Goal: Task Accomplishment & Management: Manage account settings

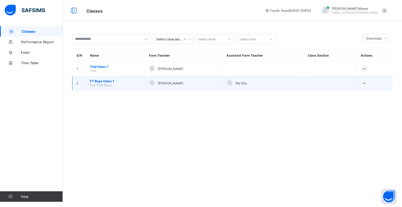
click at [105, 79] on span "FT Boys Class 1" at bounding box center [115, 81] width 51 height 4
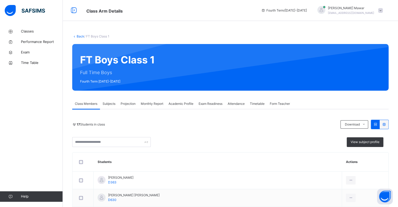
click at [132, 104] on span "Projection" at bounding box center [128, 103] width 15 height 5
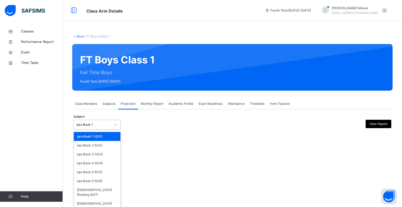
click at [115, 123] on icon at bounding box center [115, 124] width 3 height 5
click at [92, 199] on div "[DEMOGRAPHIC_DATA] Memorisation (008)" at bounding box center [97, 206] width 47 height 14
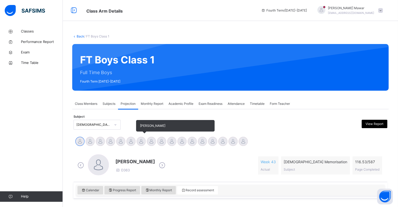
click at [139, 144] on div at bounding box center [140, 140] width 9 height 9
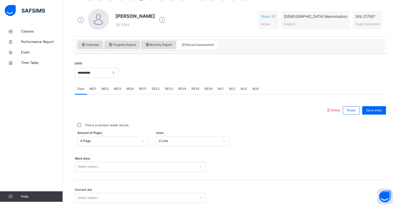
scroll to position [186, 0]
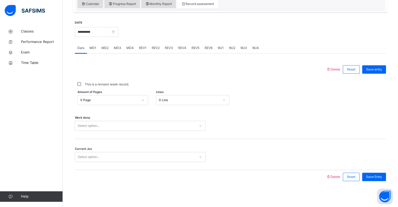
click at [115, 130] on div "Select option..." at bounding box center [140, 126] width 131 height 10
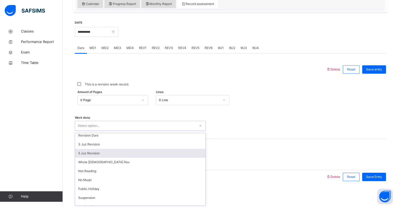
click at [109, 151] on div "5 Juz Revision" at bounding box center [140, 153] width 130 height 9
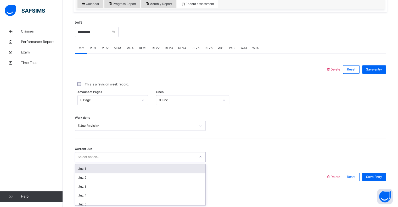
drag, startPoint x: 118, startPoint y: 155, endPoint x: 117, endPoint y: 161, distance: 5.8
click at [118, 156] on div "Select option..." at bounding box center [135, 157] width 120 height 8
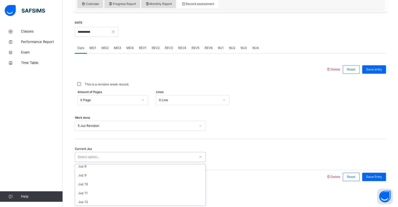
scroll to position [65, 0]
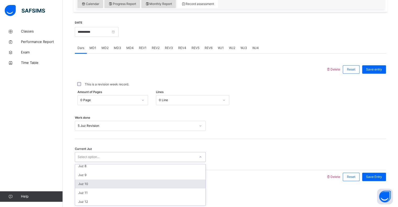
click at [92, 184] on div "Juz 10" at bounding box center [140, 183] width 130 height 9
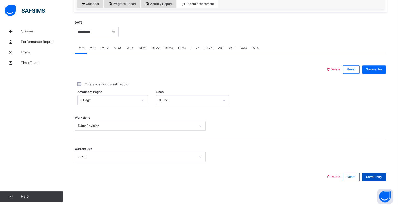
click at [382, 178] on span "Save Entry" at bounding box center [374, 176] width 16 height 5
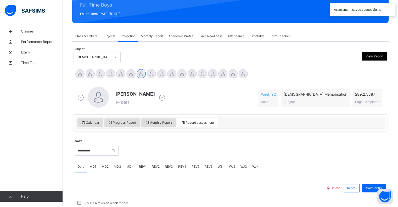
scroll to position [186, 0]
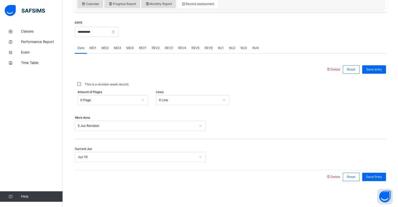
click at [250, 119] on div "Work done 5 Juz Revision" at bounding box center [230, 122] width 311 height 31
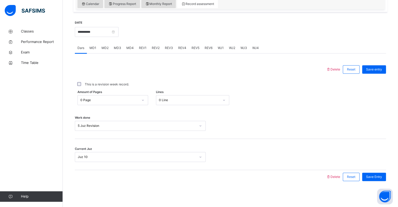
click at [250, 119] on div "Work done 5 Juz Revision" at bounding box center [230, 122] width 311 height 31
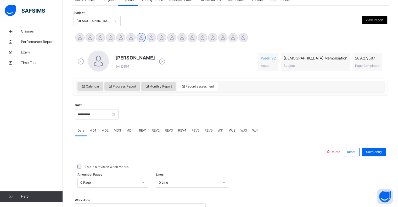
scroll to position [101, 0]
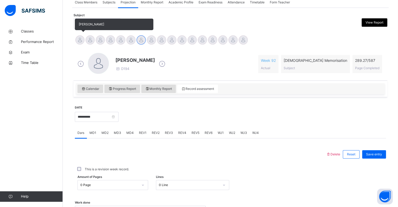
click at [81, 43] on div at bounding box center [79, 39] width 9 height 9
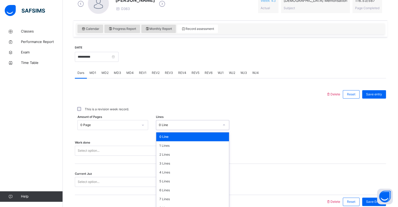
scroll to position [167, 0]
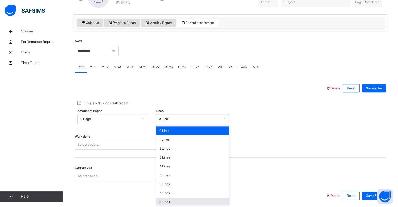
click at [217, 201] on div "8 Lines" at bounding box center [192, 201] width 73 height 9
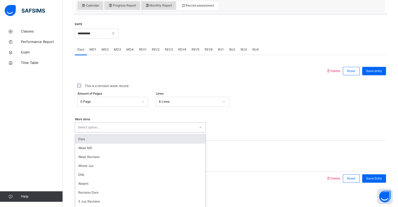
scroll to position [186, 0]
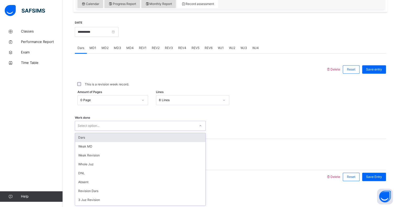
click at [84, 136] on div "Dars" at bounding box center [140, 137] width 130 height 9
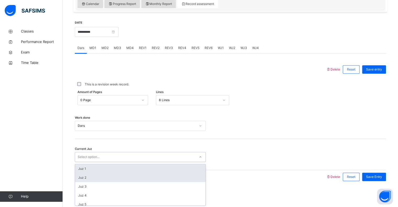
click at [89, 178] on div "Juz 2" at bounding box center [140, 177] width 130 height 9
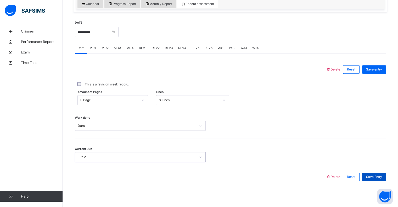
click at [386, 178] on div "Save Entry" at bounding box center [374, 176] width 24 height 8
click at [0, 137] on div "Classes Performance Report Exam Time Table Help" at bounding box center [31, 114] width 63 height 186
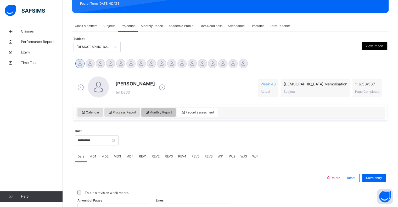
click at [157, 111] on span "Monthly Report" at bounding box center [158, 112] width 27 height 5
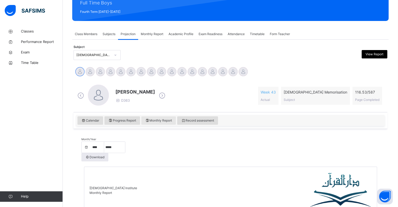
scroll to position [50, 0]
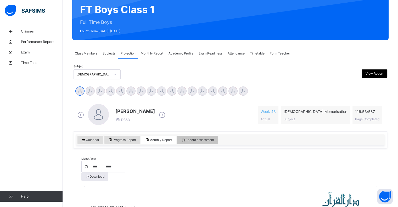
click at [212, 143] on div "Record assessment" at bounding box center [197, 139] width 41 height 8
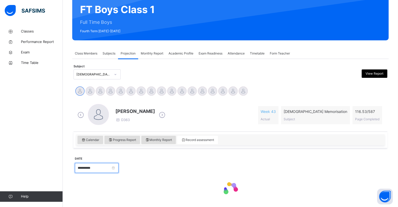
click at [96, 170] on input "**********" at bounding box center [97, 168] width 44 height 10
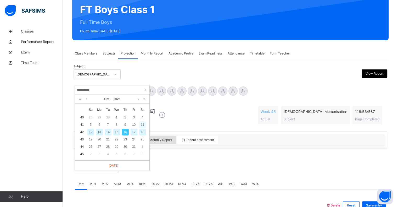
click at [142, 123] on div "11" at bounding box center [142, 124] width 7 height 7
type input "**********"
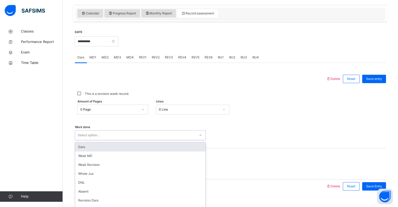
scroll to position [186, 0]
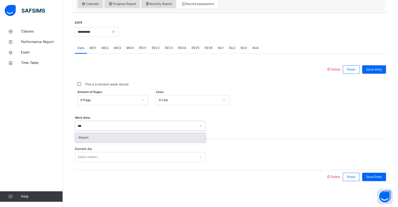
type input "****"
click at [90, 140] on div "Absent" at bounding box center [140, 137] width 130 height 9
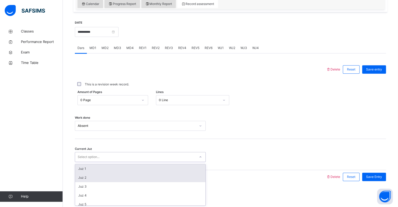
click at [78, 178] on div "Juz 2" at bounding box center [140, 177] width 130 height 9
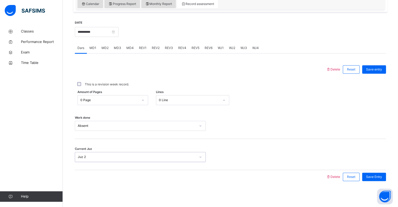
click at [381, 184] on div "**********" at bounding box center [230, 102] width 311 height 174
click at [383, 179] on div "Save Entry" at bounding box center [374, 176] width 24 height 8
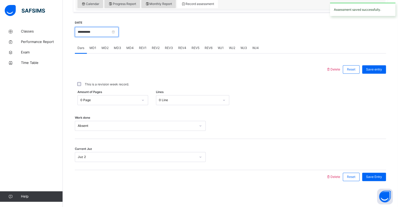
click at [88, 31] on input "**********" at bounding box center [97, 32] width 44 height 10
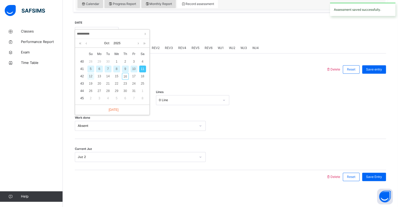
click at [91, 77] on div "12" at bounding box center [90, 76] width 7 height 7
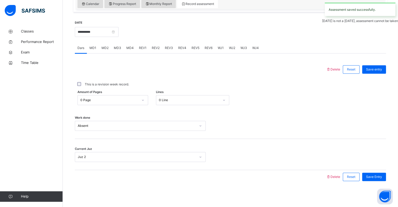
click at [0, 144] on div "Classes Performance Report Exam Time Table Help" at bounding box center [31, 114] width 63 height 186
click at [89, 33] on input "**********" at bounding box center [97, 32] width 44 height 10
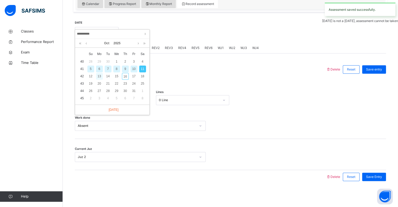
click at [98, 75] on div "13" at bounding box center [99, 76] width 7 height 7
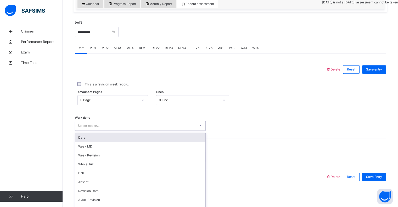
click at [82, 138] on div "Dars" at bounding box center [140, 137] width 130 height 9
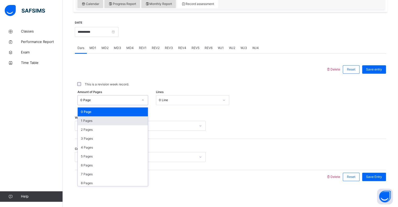
click at [80, 123] on div "1 Pages" at bounding box center [113, 120] width 70 height 9
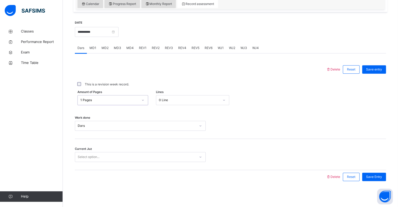
click at [80, 99] on div "1 Pages" at bounding box center [109, 100] width 58 height 5
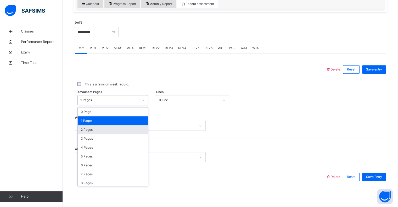
click at [85, 133] on div "2 Pages" at bounding box center [113, 129] width 70 height 9
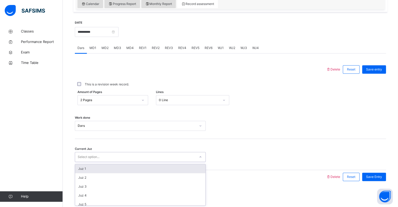
click at [82, 167] on div "Juz 1" at bounding box center [140, 168] width 130 height 9
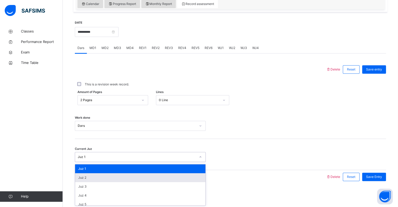
click at [84, 175] on div "Juz 2" at bounding box center [140, 177] width 130 height 9
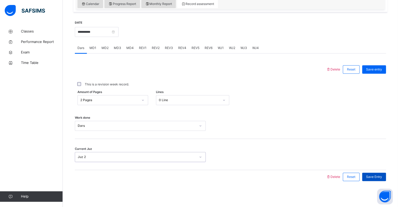
click at [382, 176] on span "Save Entry" at bounding box center [374, 176] width 16 height 5
click at [90, 22] on div "**********" at bounding box center [97, 31] width 44 height 22
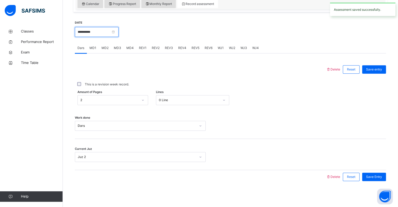
click at [91, 36] on input "**********" at bounding box center [97, 32] width 44 height 10
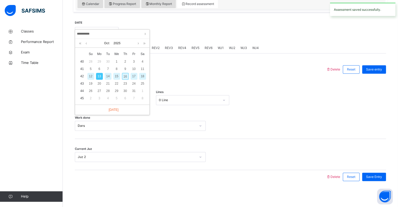
click at [109, 76] on div "14" at bounding box center [108, 76] width 7 height 7
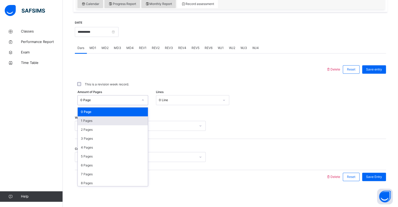
click at [83, 119] on div "1 Pages" at bounding box center [113, 120] width 70 height 9
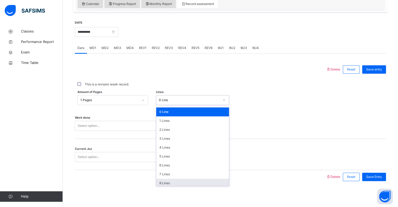
click at [181, 184] on div "8 Lines" at bounding box center [192, 182] width 73 height 9
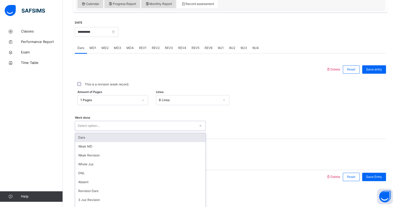
click at [90, 137] on div "Dars" at bounding box center [140, 137] width 130 height 9
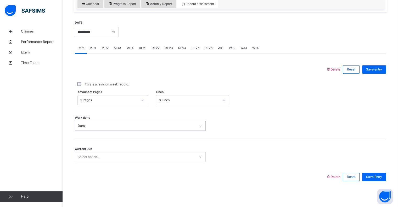
click at [99, 148] on div "Current Juz Select option..." at bounding box center [230, 154] width 311 height 31
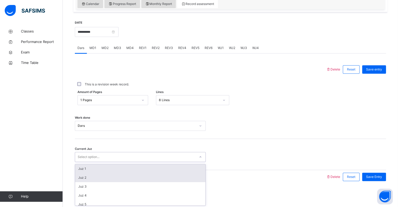
click at [81, 176] on div "Juz 2" at bounding box center [140, 177] width 130 height 9
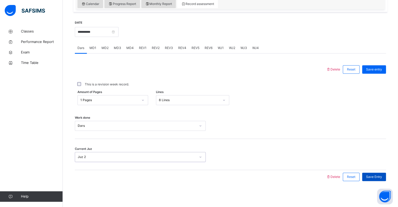
click at [382, 178] on span "Save Entry" at bounding box center [374, 176] width 16 height 5
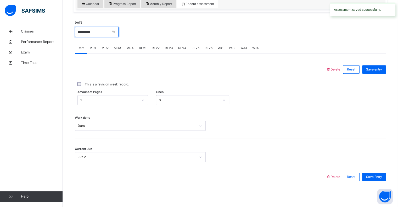
click at [88, 34] on input "**********" at bounding box center [97, 32] width 44 height 10
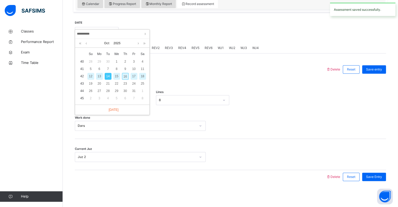
click at [115, 77] on div "15" at bounding box center [116, 76] width 7 height 7
type input "**********"
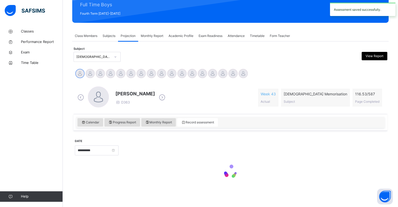
scroll to position [67, 0]
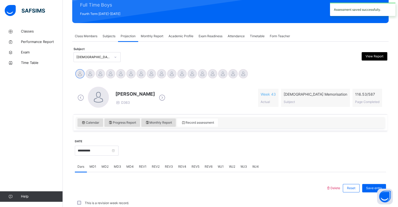
click at [0, 159] on div "Classes Performance Report Exam Time Table Help" at bounding box center [31, 114] width 63 height 186
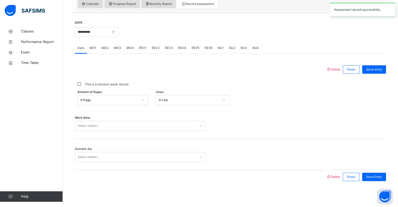
click at [0, 159] on div "Classes Performance Report Exam Time Table Help" at bounding box center [31, 114] width 63 height 186
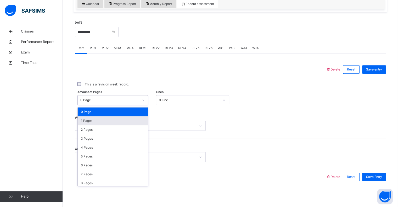
click at [87, 120] on div "1 Pages" at bounding box center [113, 120] width 70 height 9
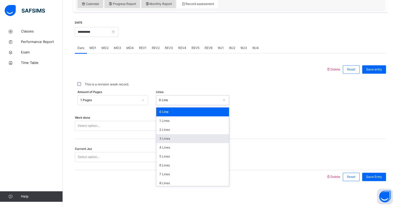
click at [196, 135] on div "3 Lines" at bounding box center [192, 138] width 73 height 9
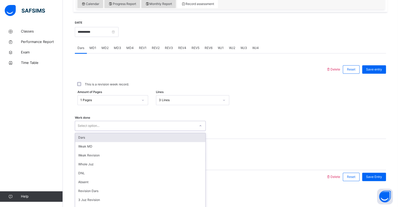
click at [90, 134] on div "Dars" at bounding box center [140, 137] width 130 height 9
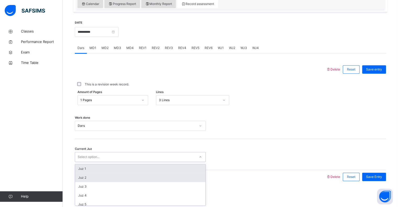
click at [89, 176] on div "Juz 2" at bounding box center [140, 177] width 130 height 9
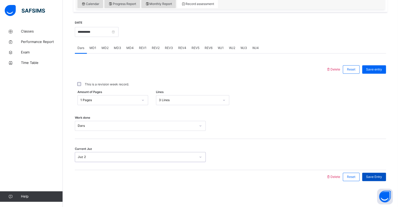
click at [380, 174] on span "Save Entry" at bounding box center [374, 176] width 16 height 5
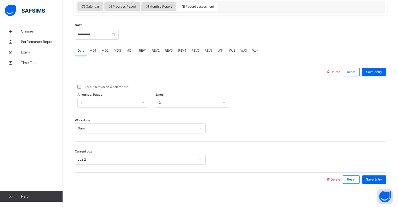
click at [80, 41] on div "**********" at bounding box center [97, 34] width 44 height 22
click at [89, 54] on div "MD1" at bounding box center [93, 50] width 12 height 10
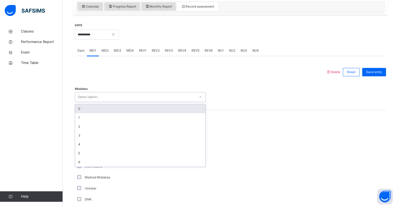
click at [86, 111] on div "0" at bounding box center [140, 108] width 130 height 9
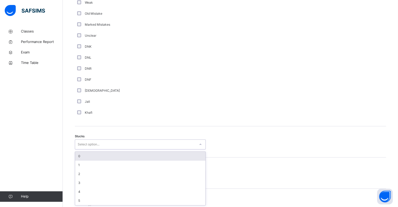
click at [75, 156] on div "0" at bounding box center [140, 155] width 130 height 9
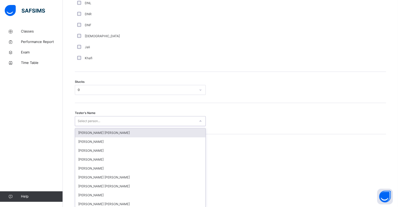
scroll to position [392, 0]
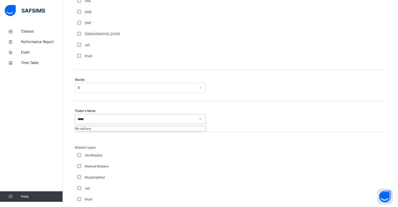
type input "****"
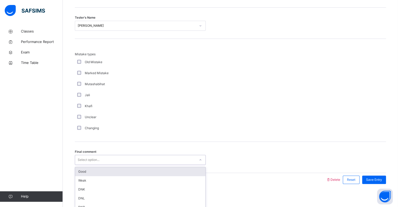
scroll to position [488, 0]
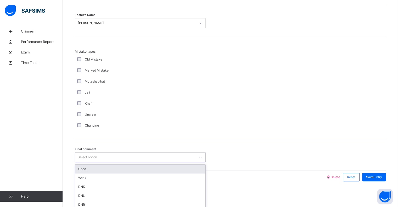
click at [87, 170] on div "Good" at bounding box center [140, 168] width 130 height 9
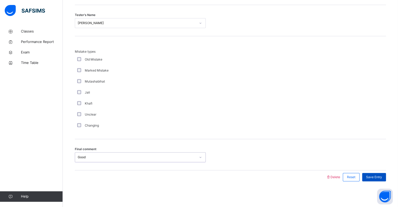
click at [380, 178] on span "Save Entry" at bounding box center [374, 176] width 16 height 5
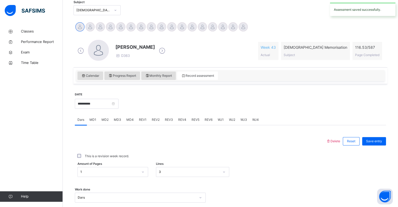
scroll to position [110, 0]
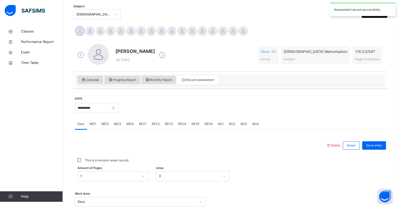
click at [126, 121] on span "MD4" at bounding box center [129, 123] width 7 height 5
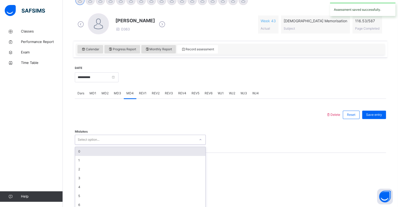
scroll to position [145, 0]
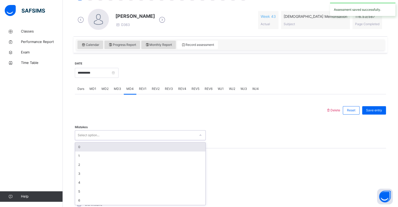
click at [90, 145] on div "0" at bounding box center [140, 146] width 130 height 9
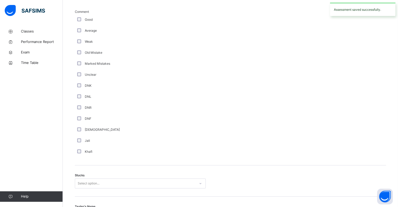
scroll to position [351, 0]
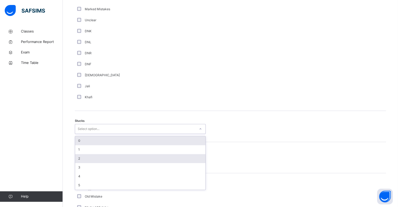
click at [79, 157] on div "2" at bounding box center [140, 158] width 130 height 9
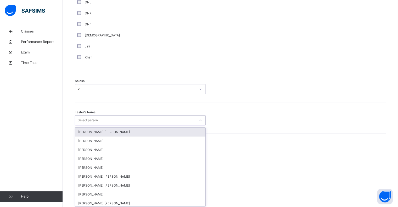
scroll to position [392, 0]
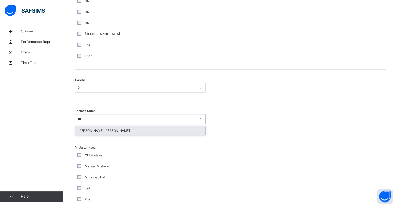
type input "****"
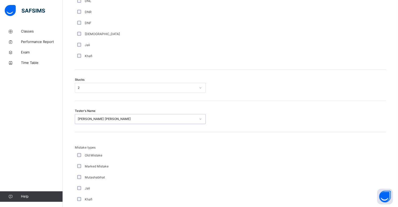
click at [2, 200] on link "Help" at bounding box center [31, 196] width 62 height 10
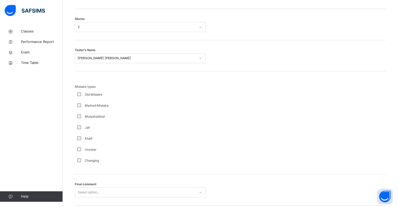
scroll to position [488, 0]
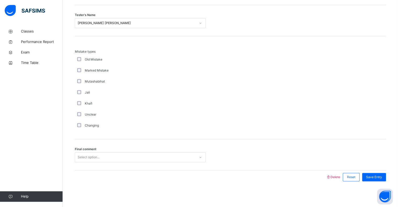
click at [341, 133] on div "Mistake types Old Mistake Marked Mistake Mutashabihat [PERSON_NAME] Unclear Cha…" at bounding box center [230, 87] width 311 height 103
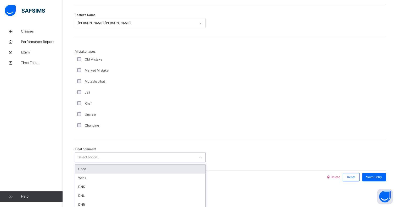
click at [81, 164] on div "Good" at bounding box center [140, 168] width 130 height 9
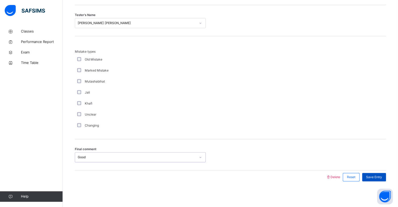
click at [384, 180] on div "Save Entry" at bounding box center [374, 177] width 24 height 8
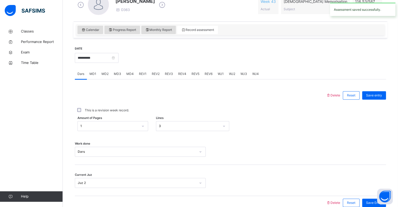
scroll to position [144, 0]
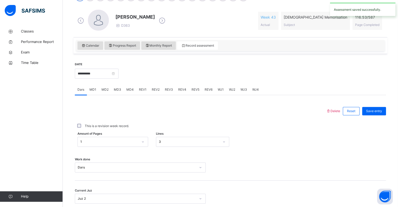
click at [137, 90] on div "REV1" at bounding box center [142, 89] width 13 height 10
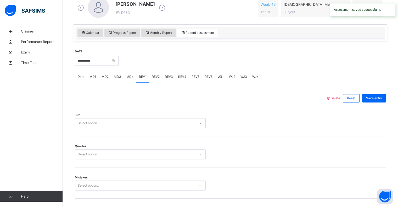
scroll to position [161, 0]
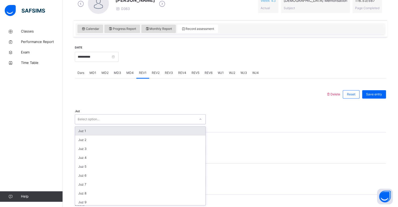
type input "**"
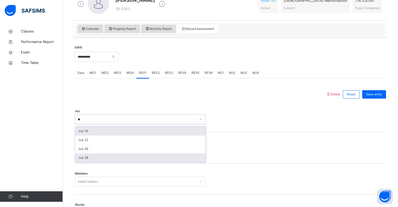
click at [84, 157] on div "Juz 28" at bounding box center [140, 157] width 130 height 9
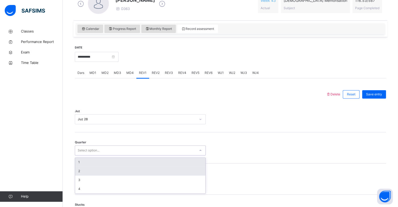
click at [79, 168] on div "2" at bounding box center [140, 170] width 130 height 9
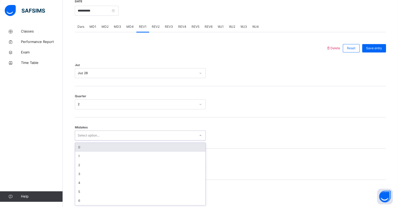
click at [82, 147] on div "0" at bounding box center [140, 147] width 130 height 9
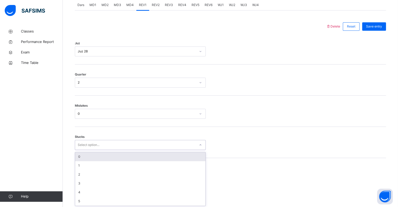
scroll to position [229, 0]
click at [84, 155] on div "0" at bounding box center [140, 155] width 130 height 9
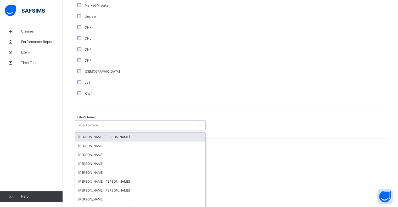
scroll to position [454, 0]
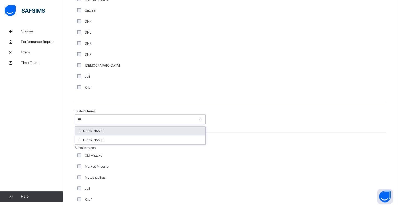
type input "****"
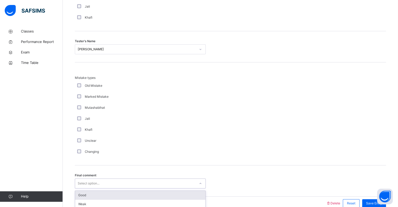
scroll to position [550, 0]
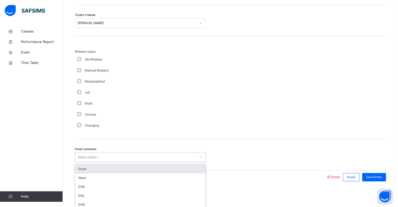
click at [83, 167] on div "Good" at bounding box center [140, 168] width 130 height 9
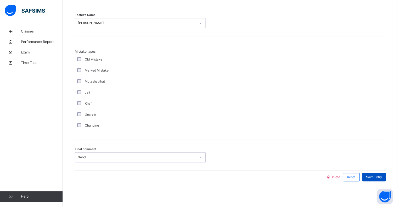
click at [382, 176] on span "Save Entry" at bounding box center [374, 176] width 16 height 5
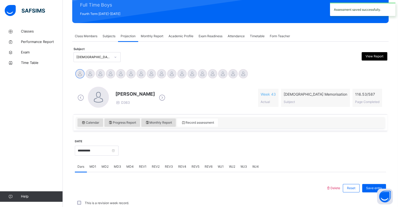
scroll to position [186, 0]
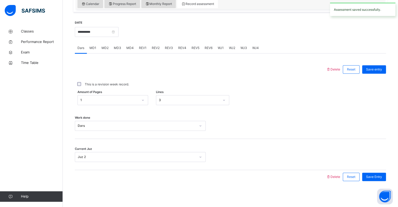
click at [152, 48] on span "REV2" at bounding box center [156, 47] width 8 height 5
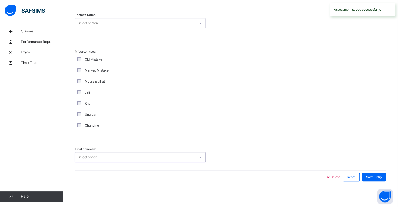
click at [87, 167] on div "Final comment 0 results available. Select is focused ,type to refine list, pres…" at bounding box center [230, 154] width 311 height 31
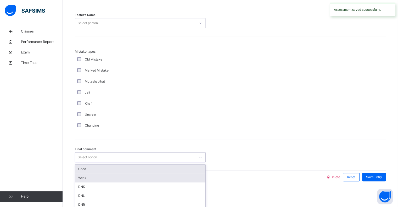
click at [87, 174] on div "Weak" at bounding box center [140, 177] width 130 height 9
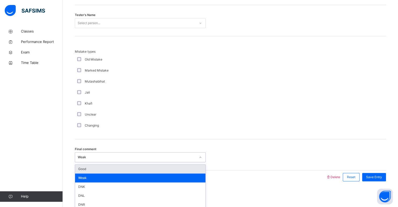
click at [81, 180] on div "Weak" at bounding box center [140, 177] width 130 height 9
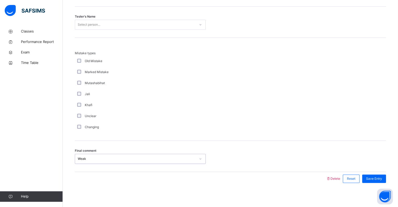
click at [84, 172] on div at bounding box center [200, 179] width 246 height 14
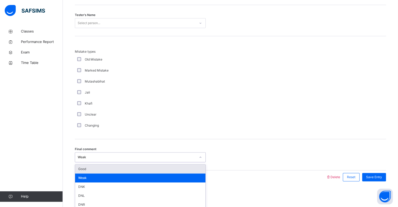
click at [81, 167] on div "Good" at bounding box center [140, 168] width 130 height 9
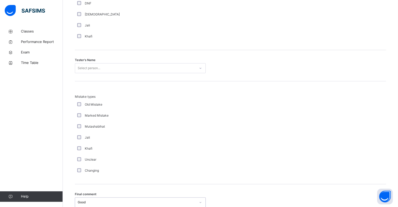
scroll to position [497, 0]
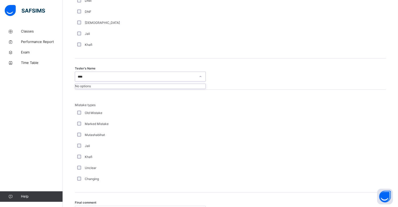
type input "***"
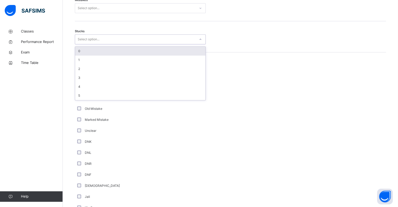
scroll to position [332, 0]
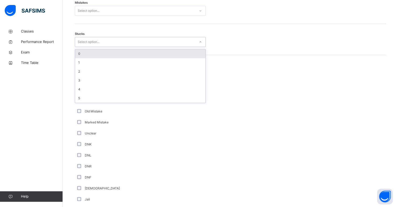
click at [83, 56] on div "0" at bounding box center [140, 53] width 130 height 9
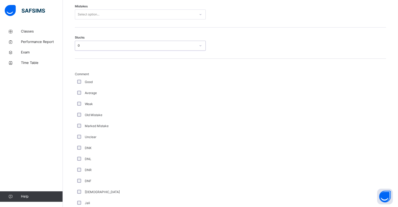
scroll to position [327, 0]
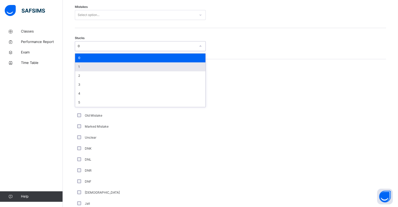
click at [84, 67] on div "1" at bounding box center [140, 66] width 130 height 9
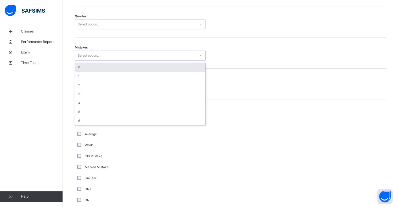
click at [82, 66] on div "0" at bounding box center [140, 67] width 130 height 9
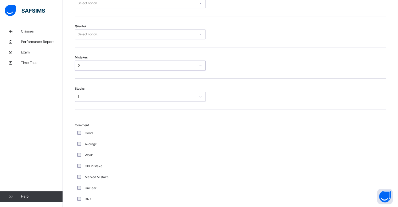
scroll to position [271, 0]
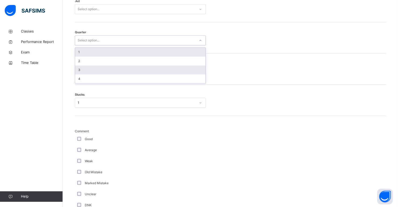
click at [79, 70] on div "3" at bounding box center [140, 69] width 130 height 9
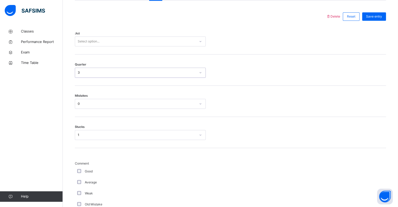
scroll to position [237, 0]
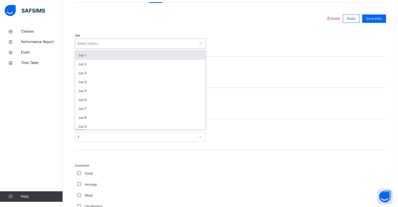
type input "**"
click at [84, 57] on div "Juz 28" at bounding box center [140, 55] width 130 height 9
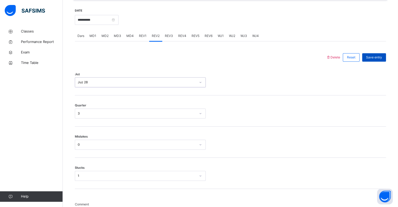
click at [374, 61] on div "Save entry" at bounding box center [374, 57] width 24 height 8
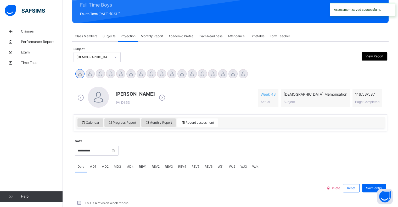
scroll to position [186, 0]
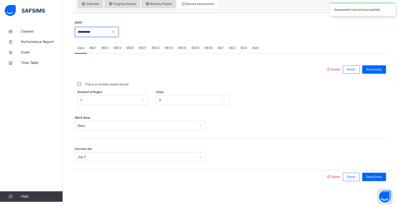
click at [91, 30] on input "**********" at bounding box center [97, 32] width 44 height 10
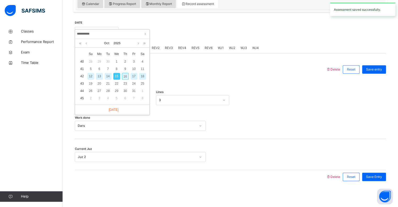
click at [109, 77] on div "14" at bounding box center [108, 76] width 7 height 7
type input "**********"
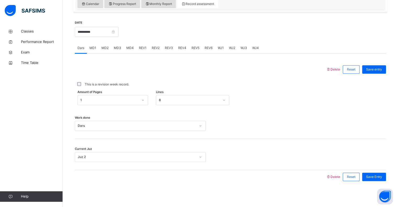
click at [103, 49] on span "MD2" at bounding box center [104, 47] width 7 height 5
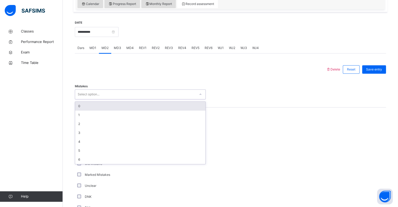
click at [81, 105] on div "0" at bounding box center [140, 105] width 130 height 9
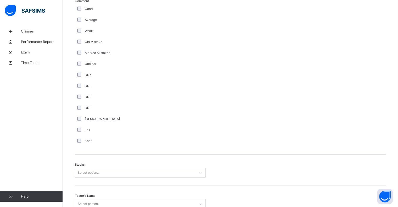
click at [354, 163] on div "Stucks Select option..." at bounding box center [230, 169] width 311 height 31
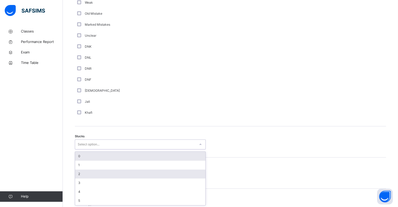
click at [79, 172] on div "2" at bounding box center [140, 173] width 130 height 9
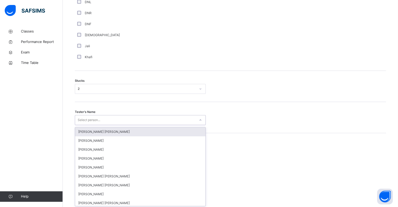
scroll to position [392, 0]
type input "***"
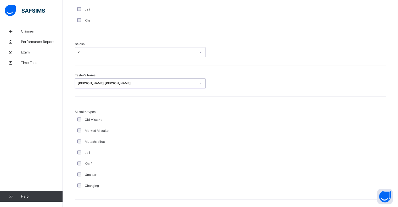
scroll to position [488, 0]
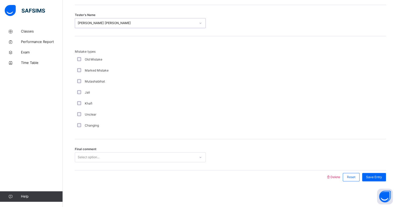
click at [352, 147] on div "Final comment Select option..." at bounding box center [230, 154] width 311 height 31
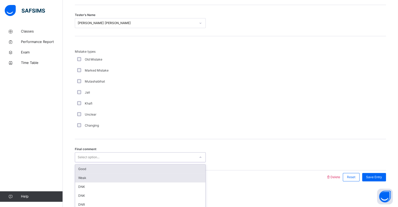
click at [84, 173] on div "Weak" at bounding box center [140, 177] width 130 height 9
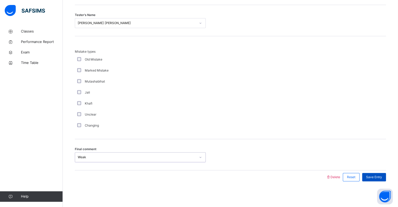
click at [377, 175] on span "Save Entry" at bounding box center [374, 176] width 16 height 5
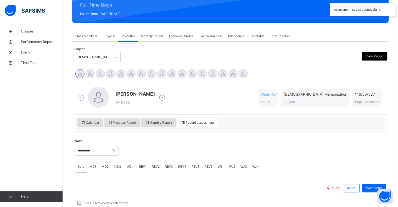
scroll to position [186, 0]
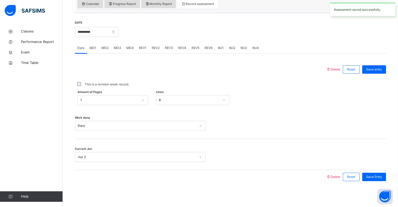
click at [108, 47] on div "MD2" at bounding box center [105, 48] width 12 height 10
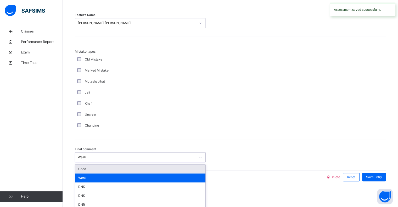
click at [87, 170] on div "Good" at bounding box center [140, 168] width 130 height 9
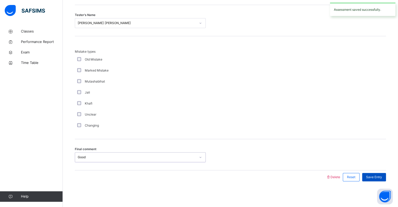
click at [376, 173] on div "Save Entry" at bounding box center [374, 177] width 24 height 8
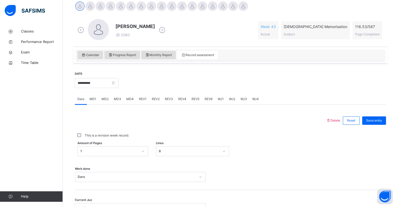
scroll to position [135, 0]
click at [94, 99] on span "MD1" at bounding box center [92, 98] width 7 height 5
click at [105, 99] on span "MD2" at bounding box center [104, 98] width 7 height 5
click at [1, 135] on div "Classes Performance Report Exam Time Table Help" at bounding box center [31, 114] width 63 height 186
click at [128, 101] on div "MD4" at bounding box center [130, 99] width 13 height 10
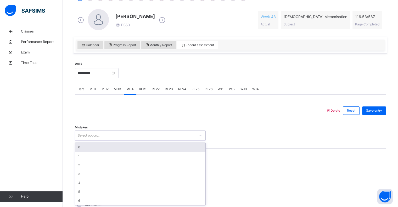
scroll to position [145, 0]
click at [91, 145] on div "0" at bounding box center [140, 146] width 130 height 9
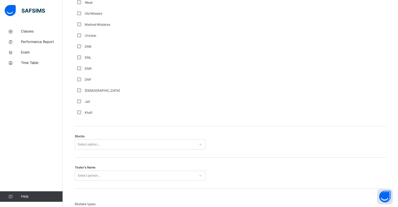
scroll to position [336, 0]
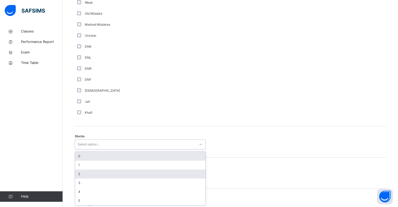
click at [84, 169] on div "2" at bounding box center [140, 173] width 130 height 9
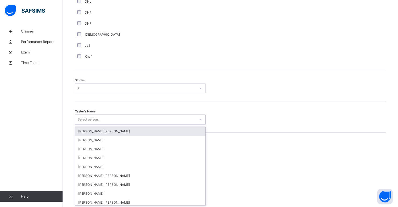
scroll to position [392, 0]
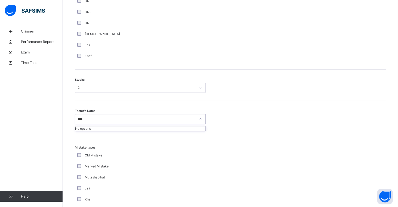
type input "***"
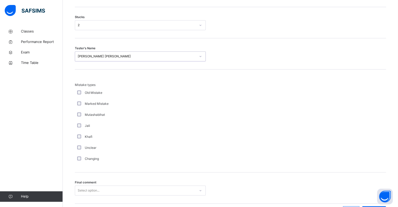
scroll to position [488, 0]
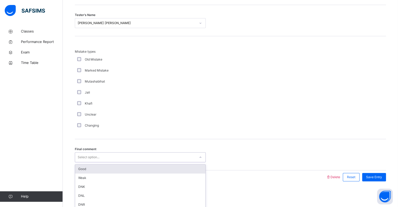
click at [84, 168] on div "Good" at bounding box center [140, 168] width 130 height 9
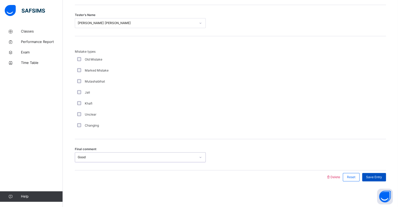
click at [381, 179] on div "Save Entry" at bounding box center [374, 177] width 24 height 8
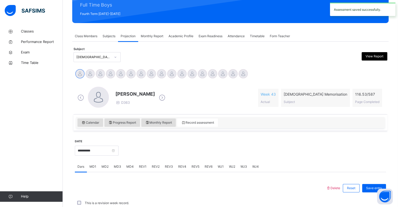
scroll to position [186, 0]
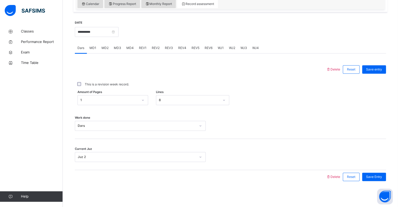
click at [142, 43] on div "REV1" at bounding box center [142, 48] width 13 height 10
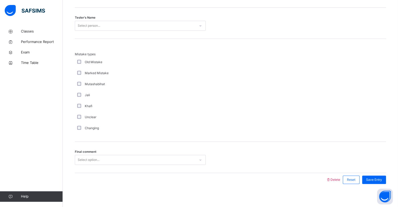
scroll to position [550, 0]
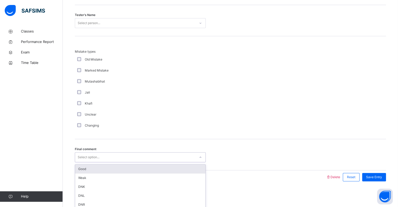
click at [85, 167] on div "Good" at bounding box center [140, 168] width 130 height 9
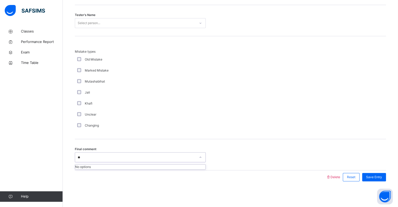
type input "**"
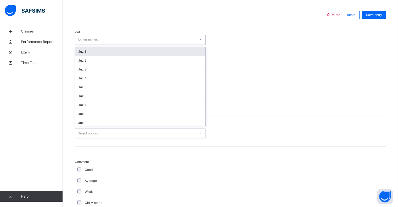
scroll to position [241, 0]
type input "**"
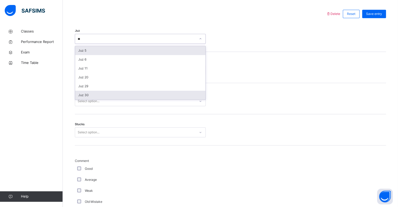
click at [85, 96] on div "Juz 30" at bounding box center [140, 94] width 130 height 9
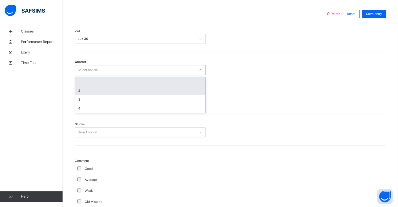
click at [81, 91] on div "2" at bounding box center [140, 90] width 130 height 9
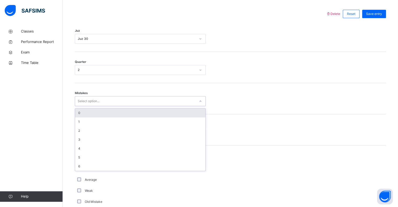
click at [85, 114] on div "0" at bounding box center [140, 112] width 130 height 9
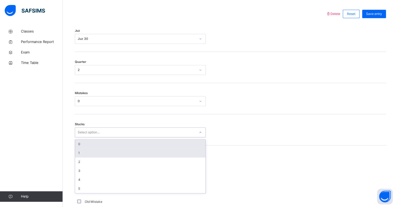
click at [88, 149] on div "1" at bounding box center [140, 152] width 130 height 9
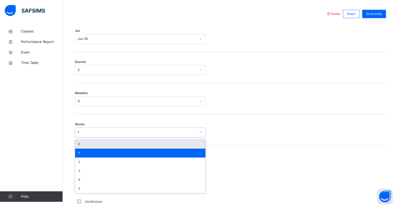
click at [79, 144] on div "0" at bounding box center [140, 143] width 130 height 9
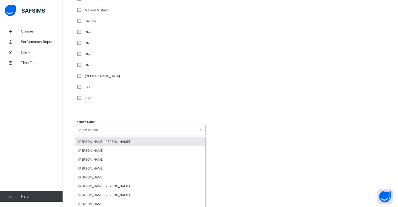
scroll to position [454, 0]
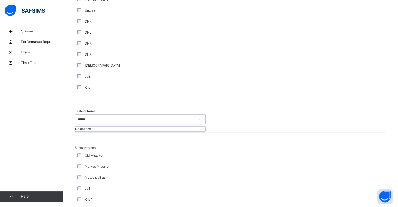
type input "*****"
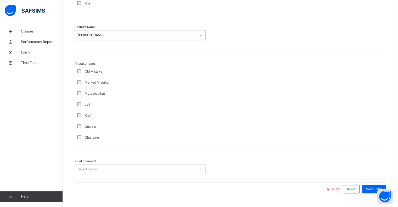
scroll to position [550, 0]
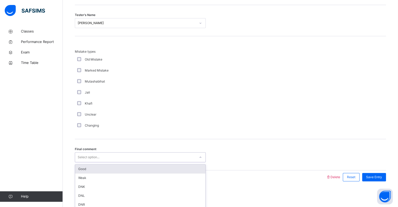
click at [81, 166] on div "Good" at bounding box center [140, 168] width 130 height 9
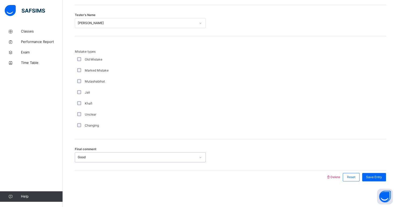
click at [381, 179] on div "Save Entry" at bounding box center [374, 177] width 24 height 8
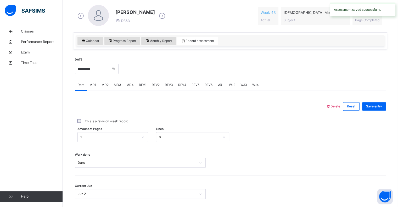
scroll to position [142, 0]
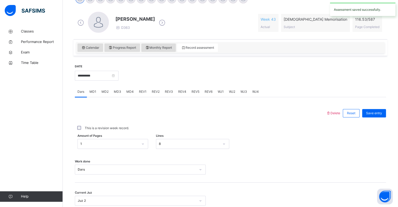
click at [153, 93] on span "REV2" at bounding box center [156, 91] width 8 height 5
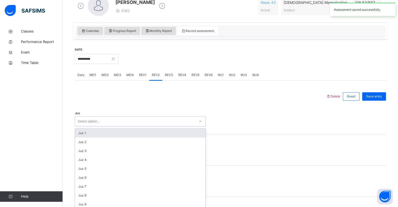
scroll to position [161, 0]
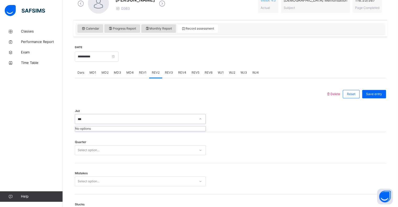
type input "**"
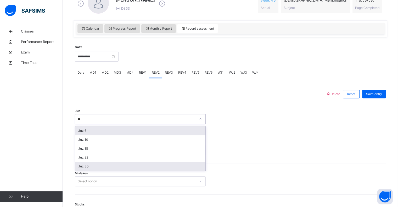
click at [155, 166] on div "Juz 30" at bounding box center [140, 166] width 130 height 9
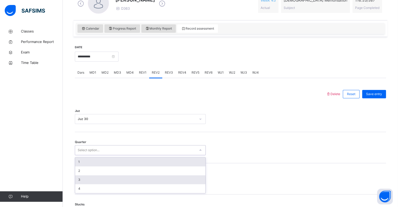
click at [125, 182] on div "3" at bounding box center [140, 179] width 130 height 9
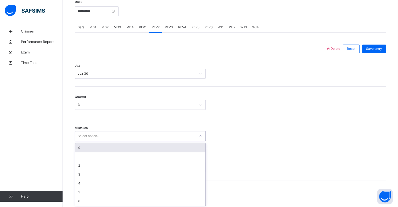
scroll to position [207, 0]
click at [135, 150] on div "0" at bounding box center [140, 147] width 130 height 9
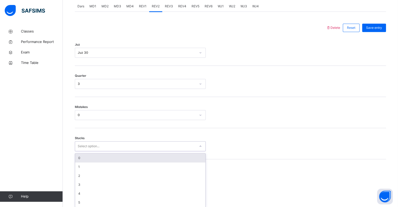
scroll to position [229, 0]
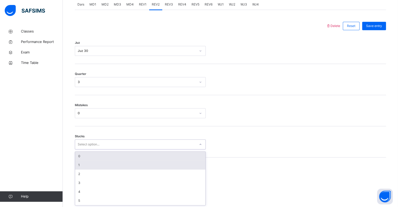
click at [122, 163] on div "1" at bounding box center [140, 164] width 130 height 9
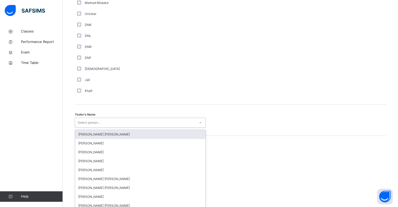
scroll to position [454, 0]
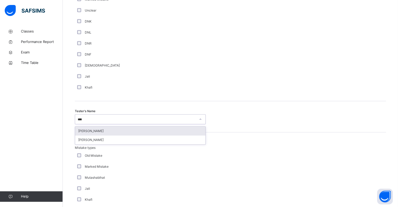
type input "*****"
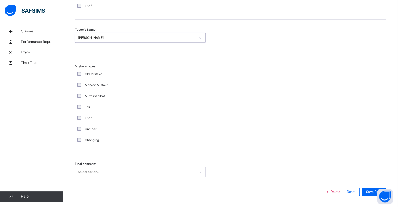
scroll to position [550, 0]
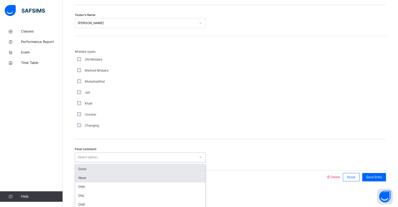
click at [85, 174] on div "Weak" at bounding box center [140, 177] width 130 height 9
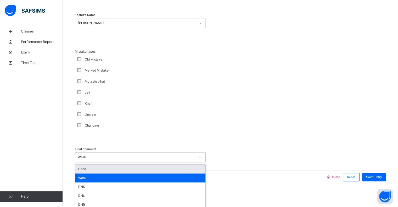
click at [81, 170] on div "Good" at bounding box center [140, 168] width 130 height 9
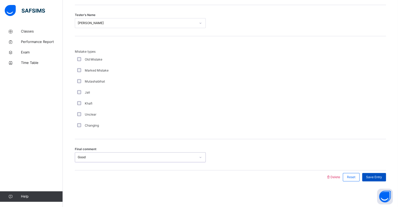
click at [380, 176] on span "Save Entry" at bounding box center [374, 176] width 16 height 5
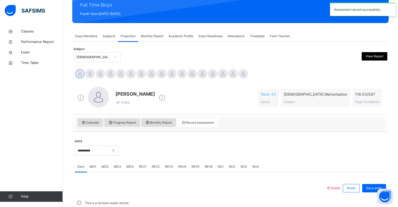
scroll to position [186, 0]
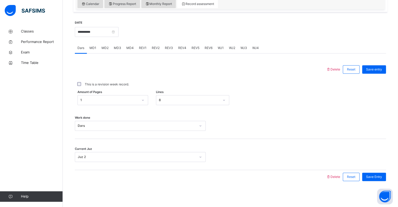
click at [167, 46] on span "REV3" at bounding box center [169, 47] width 8 height 5
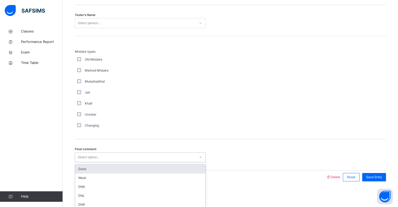
click at [120, 166] on div "Good" at bounding box center [140, 168] width 130 height 9
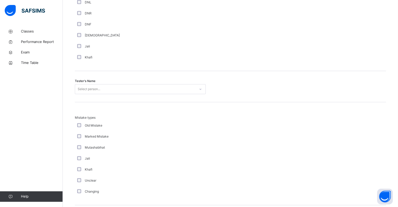
scroll to position [484, 0]
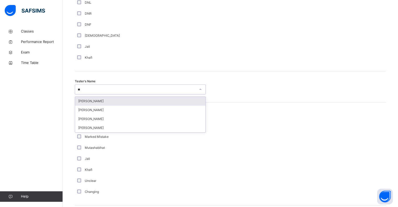
type input "***"
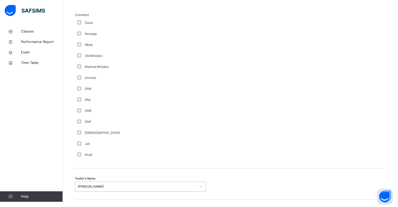
scroll to position [348, 0]
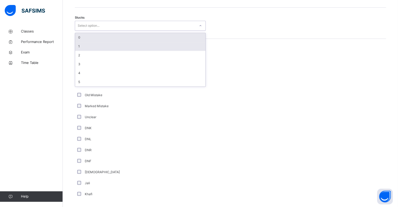
click at [118, 47] on div "1" at bounding box center [140, 46] width 130 height 9
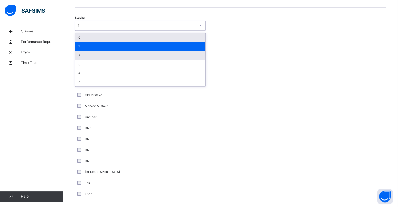
click at [117, 55] on div "2" at bounding box center [140, 55] width 130 height 9
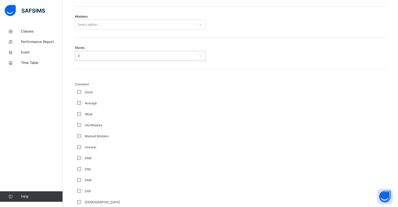
scroll to position [283, 0]
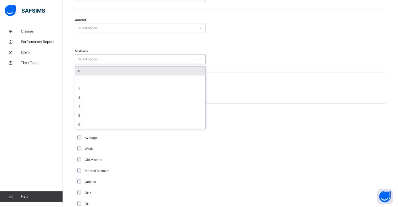
click at [107, 72] on div "0" at bounding box center [140, 70] width 130 height 9
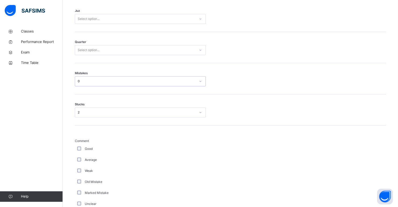
scroll to position [257, 0]
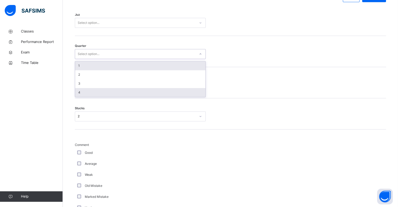
click at [107, 93] on div "4" at bounding box center [140, 92] width 130 height 9
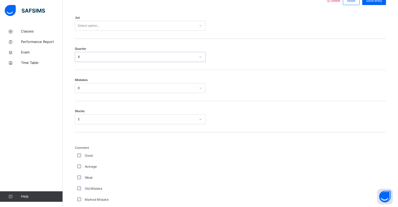
scroll to position [233, 0]
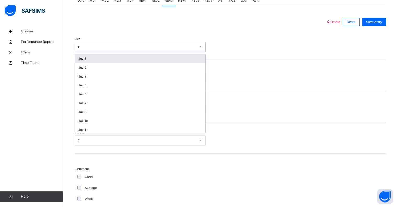
type input "**"
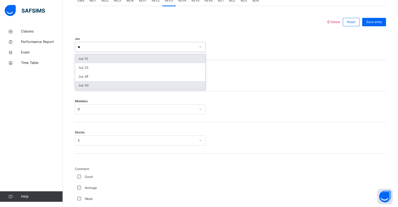
click at [101, 84] on div "Juz 30" at bounding box center [140, 85] width 130 height 9
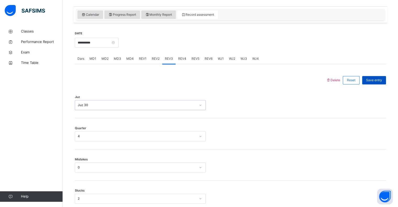
click at [375, 83] on div "Save entry" at bounding box center [374, 80] width 24 height 8
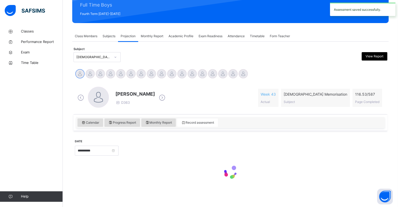
scroll to position [175, 0]
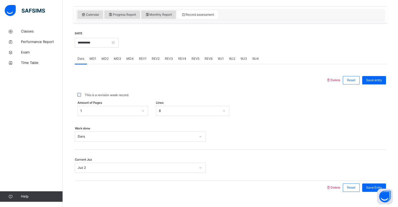
click at [182, 59] on span "REV4" at bounding box center [182, 58] width 8 height 5
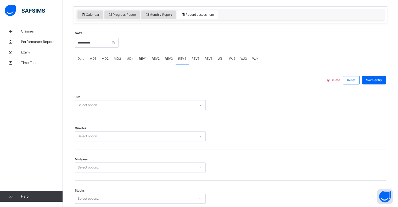
click at [138, 103] on div "Select option..." at bounding box center [135, 105] width 120 height 8
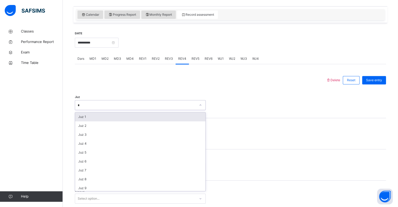
type input "**"
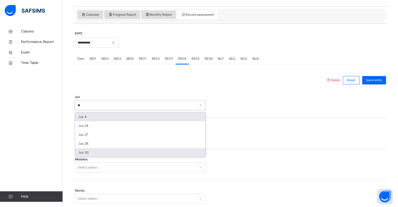
click at [100, 154] on div "Juz 30" at bounding box center [140, 152] width 130 height 9
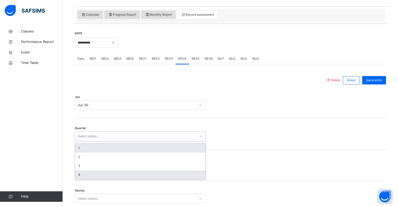
click at [97, 176] on div "4" at bounding box center [140, 174] width 130 height 9
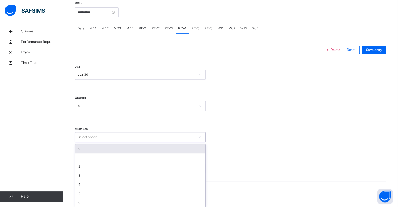
scroll to position [207, 0]
click at [110, 146] on div "0" at bounding box center [140, 147] width 130 height 9
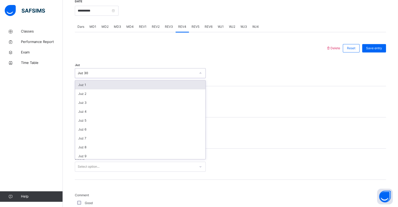
click at [103, 84] on div "Juz 1" at bounding box center [140, 84] width 130 height 9
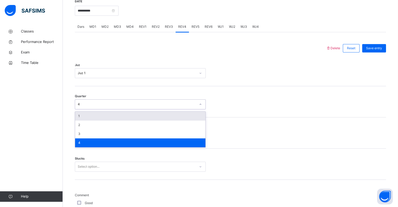
click at [96, 114] on div "1" at bounding box center [140, 115] width 130 height 9
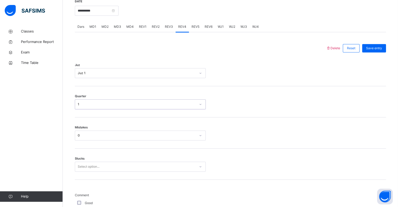
click at [105, 155] on div "Stucks Select option..." at bounding box center [230, 163] width 311 height 31
drag, startPoint x: 104, startPoint y: 129, endPoint x: 104, endPoint y: 132, distance: 2.9
click at [104, 132] on div "Mistakes 0" at bounding box center [230, 132] width 311 height 31
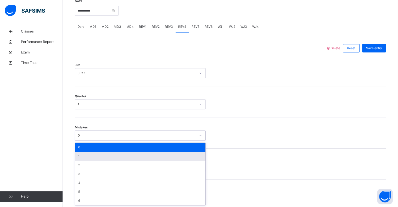
drag, startPoint x: 104, startPoint y: 132, endPoint x: 102, endPoint y: 155, distance: 22.6
click at [102, 140] on div "option 0, selected. option 1 focused, 2 of 7. 7 results available. Use Up and D…" at bounding box center [140, 135] width 131 height 10
click at [102, 155] on div "1" at bounding box center [140, 155] width 130 height 9
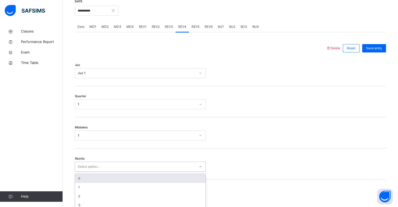
scroll to position [229, 0]
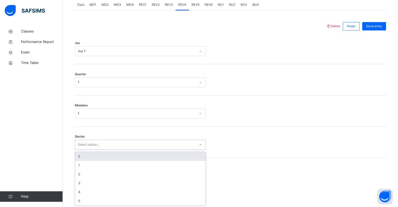
click at [104, 149] on div "option 0 focused, 1 of 6. 6 results available. Use Up and Down to choose option…" at bounding box center [140, 144] width 131 height 10
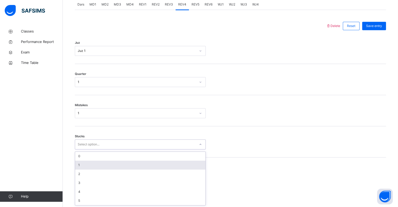
click at [104, 164] on div "1" at bounding box center [140, 164] width 130 height 9
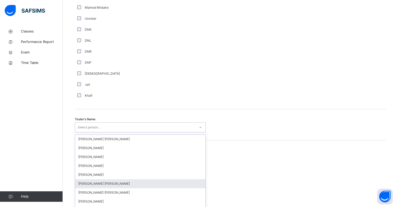
click at [79, 132] on div "option [PERSON_NAME] [PERSON_NAME] focused, 6 of 90. 90 results available. Use …" at bounding box center [140, 127] width 131 height 10
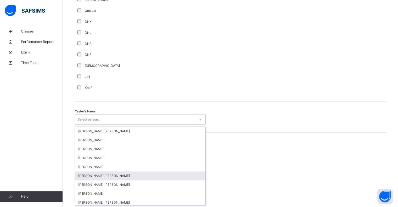
scroll to position [454, 0]
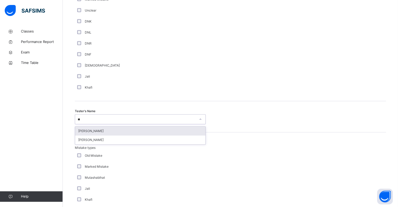
type input "***"
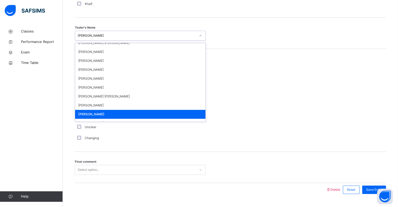
scroll to position [550, 0]
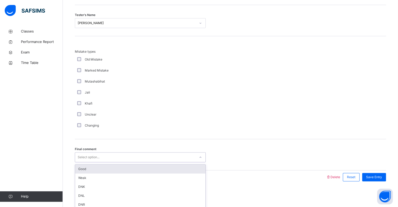
click at [139, 171] on div "Good" at bounding box center [140, 168] width 130 height 9
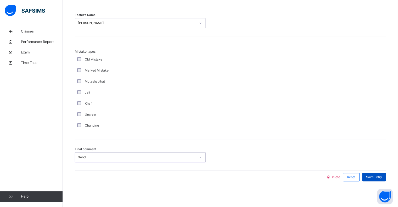
click at [382, 175] on span "Save Entry" at bounding box center [374, 176] width 16 height 5
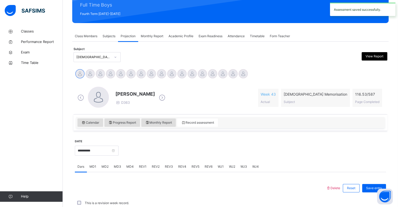
scroll to position [186, 0]
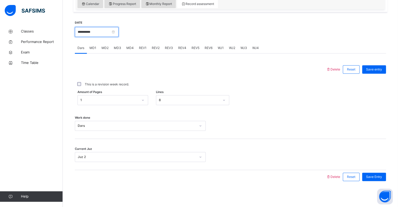
click at [103, 31] on input "**********" at bounding box center [97, 32] width 44 height 10
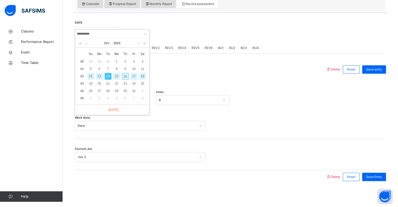
click at [100, 77] on div "13" at bounding box center [99, 76] width 7 height 7
type input "**********"
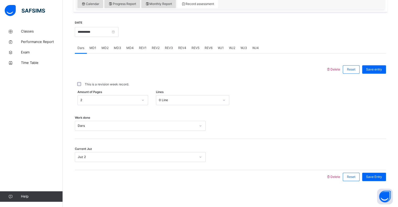
click at [4, 164] on div "Classes Performance Report Exam Time Table Help" at bounding box center [31, 114] width 63 height 186
click at [115, 49] on span "MD3" at bounding box center [117, 47] width 7 height 5
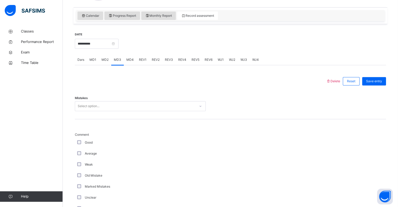
scroll to position [168, 0]
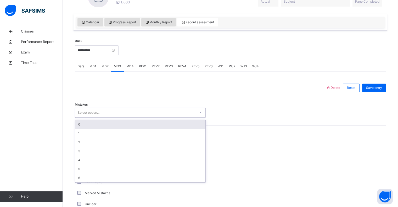
click at [107, 117] on div "Select option..." at bounding box center [140, 112] width 131 height 10
click at [81, 126] on div "0" at bounding box center [140, 124] width 130 height 9
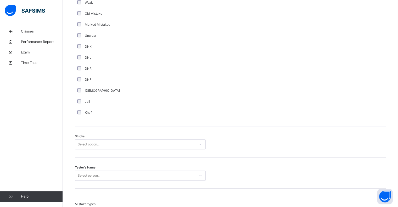
scroll to position [337, 0]
click at [81, 151] on div "Stucks Select option..." at bounding box center [230, 140] width 311 height 31
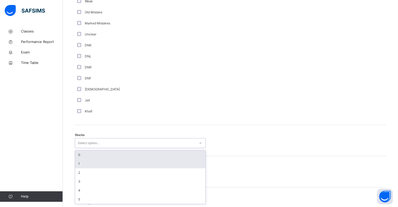
click at [80, 163] on div "1" at bounding box center [140, 163] width 130 height 9
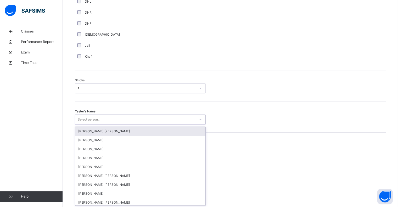
scroll to position [392, 0]
type input "***"
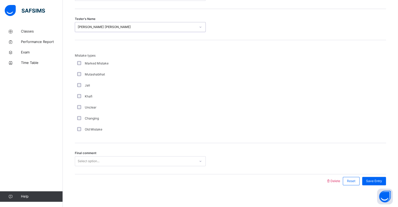
scroll to position [488, 0]
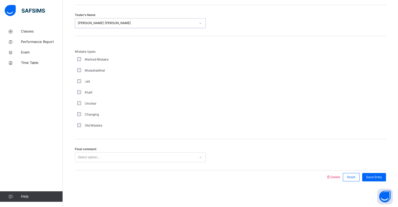
click at [338, 142] on div "Final comment Select option..." at bounding box center [230, 154] width 311 height 31
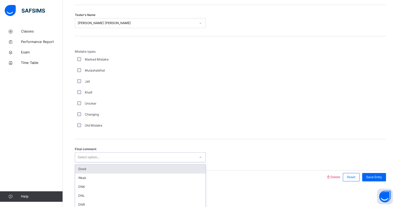
click at [84, 166] on div "Good" at bounding box center [140, 168] width 130 height 9
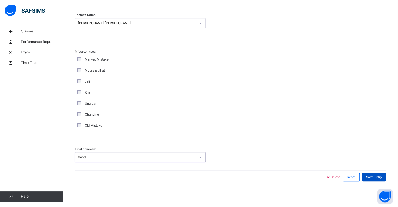
click at [371, 179] on div "Save Entry" at bounding box center [374, 177] width 24 height 8
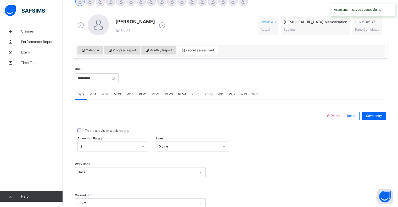
click at [129, 96] on span "MD4" at bounding box center [129, 94] width 7 height 5
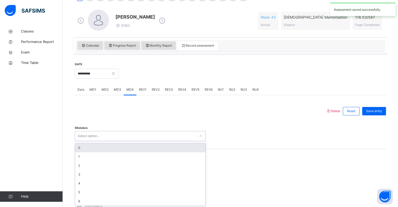
scroll to position [145, 0]
click at [80, 150] on div "0" at bounding box center [140, 146] width 130 height 9
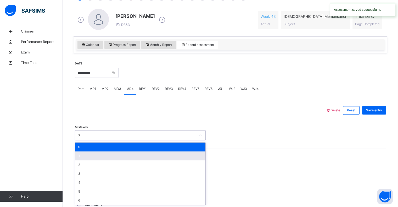
click at [79, 155] on div "1" at bounding box center [140, 155] width 130 height 9
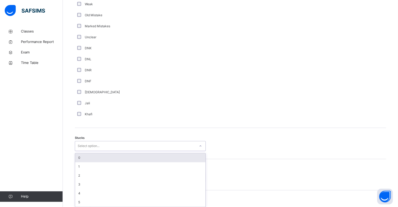
scroll to position [336, 0]
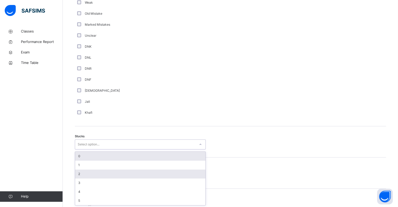
click at [80, 172] on div "2" at bounding box center [140, 173] width 130 height 9
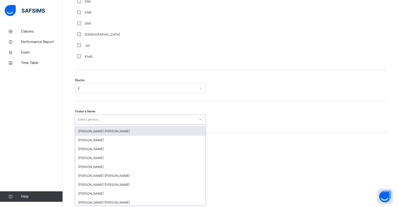
scroll to position [392, 0]
type input "***"
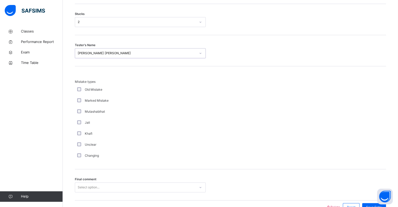
scroll to position [488, 0]
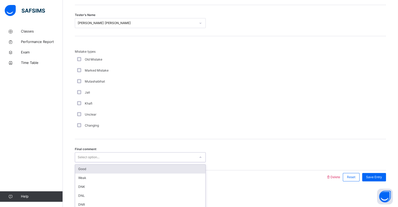
click at [78, 170] on div "Good" at bounding box center [140, 168] width 130 height 9
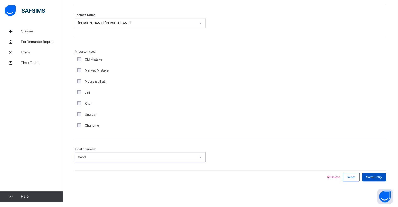
click at [379, 173] on div "Save Entry" at bounding box center [374, 177] width 24 height 8
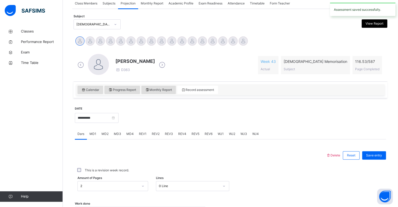
click at [143, 136] on div "REV1" at bounding box center [142, 133] width 13 height 10
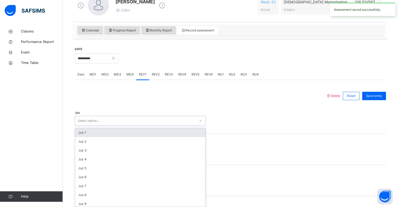
scroll to position [161, 0]
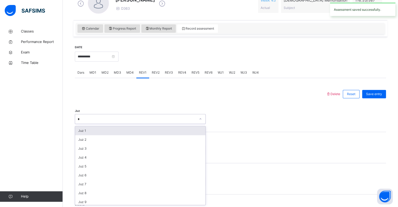
type input "**"
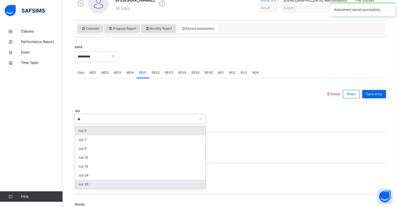
click at [91, 184] on div "Juz 29" at bounding box center [140, 183] width 130 height 9
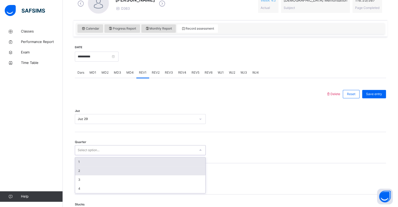
click at [80, 173] on div "2" at bounding box center [140, 170] width 130 height 9
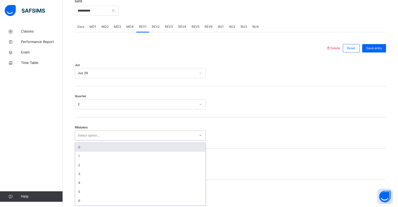
click at [83, 151] on div "0" at bounding box center [140, 147] width 130 height 9
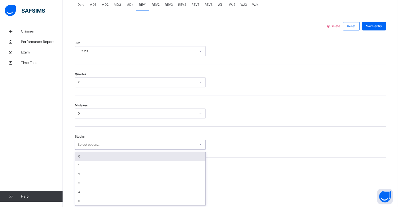
scroll to position [229, 0]
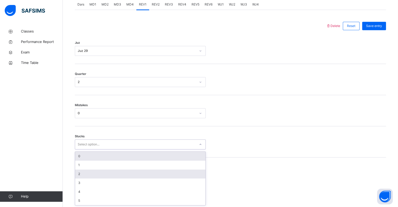
click at [81, 175] on div "2" at bounding box center [140, 173] width 130 height 9
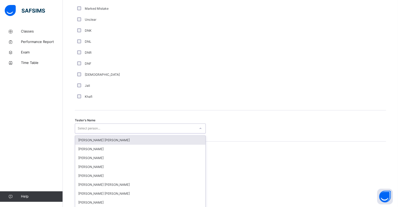
scroll to position [454, 0]
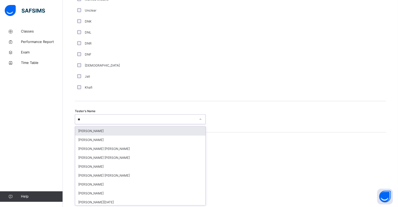
type input "***"
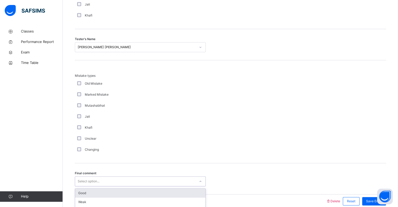
scroll to position [550, 0]
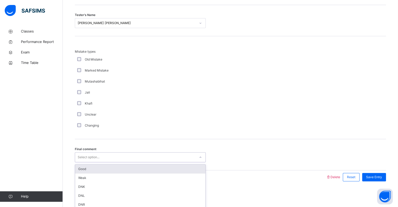
click at [84, 168] on div "Good" at bounding box center [140, 168] width 130 height 9
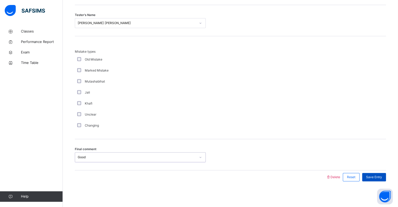
click at [381, 175] on span "Save Entry" at bounding box center [374, 176] width 16 height 5
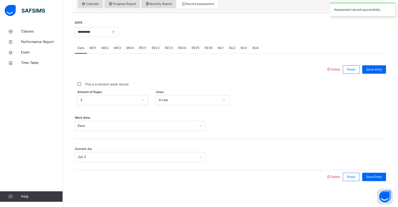
click at [154, 51] on div "REV2" at bounding box center [155, 48] width 13 height 10
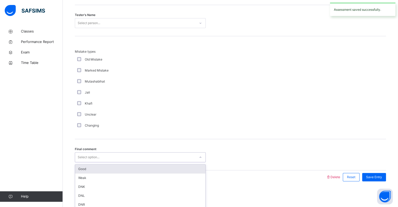
click at [87, 166] on div "Good" at bounding box center [140, 168] width 130 height 9
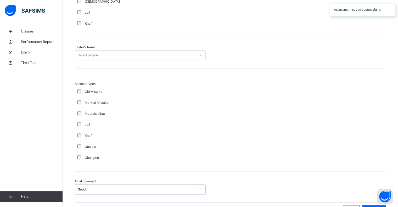
scroll to position [515, 0]
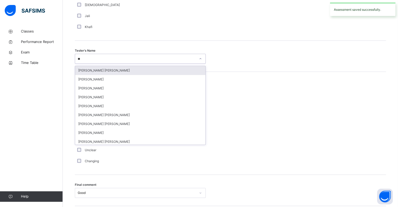
type input "***"
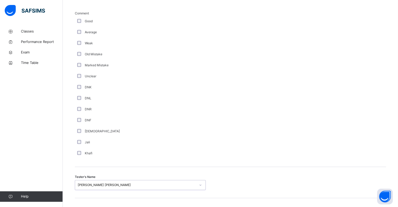
scroll to position [362, 0]
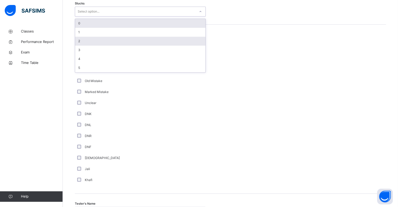
click at [79, 43] on div "2" at bounding box center [140, 41] width 130 height 9
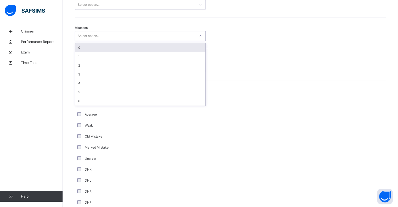
click at [81, 47] on div "0" at bounding box center [140, 47] width 130 height 9
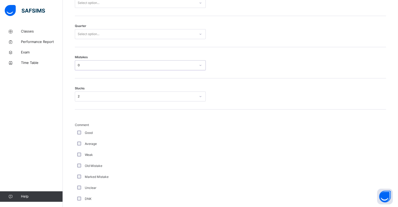
scroll to position [275, 0]
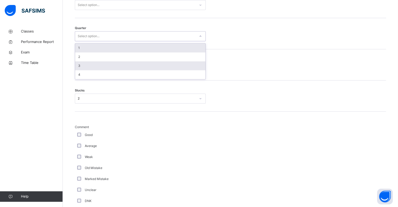
click at [87, 67] on div "3" at bounding box center [140, 65] width 130 height 9
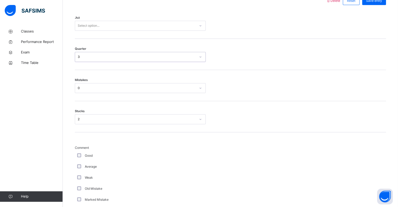
scroll to position [252, 0]
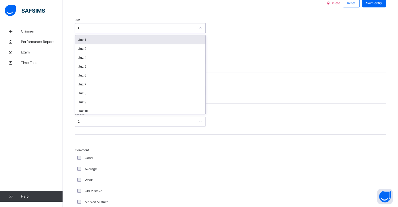
type input "**"
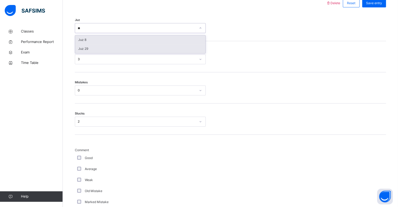
click at [88, 48] on div "Juz 29" at bounding box center [140, 48] width 130 height 9
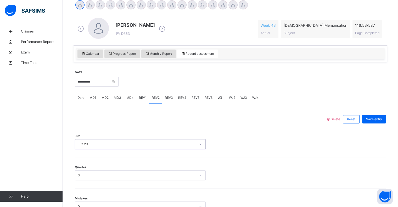
scroll to position [131, 0]
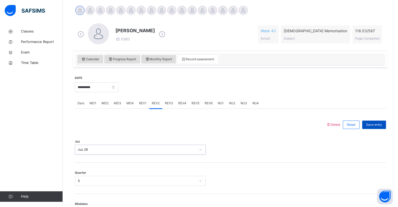
click at [382, 126] on span "Save entry" at bounding box center [374, 124] width 16 height 5
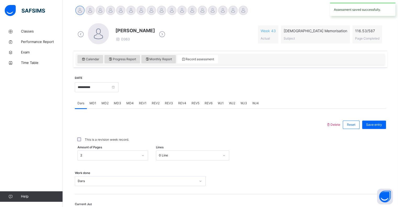
click at [174, 106] on div "REV3" at bounding box center [168, 103] width 13 height 10
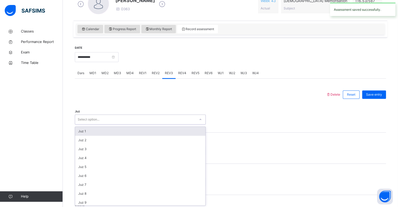
scroll to position [161, 0]
type input "**"
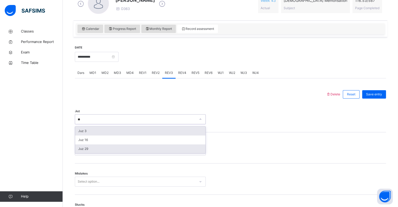
click at [81, 151] on div "Juz 29" at bounding box center [140, 148] width 130 height 9
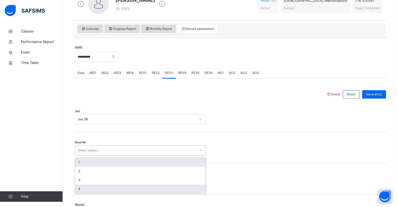
click at [80, 190] on div "4" at bounding box center [140, 188] width 130 height 9
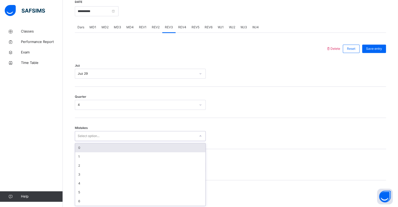
scroll to position [207, 0]
click at [77, 148] on div "0" at bounding box center [140, 147] width 130 height 9
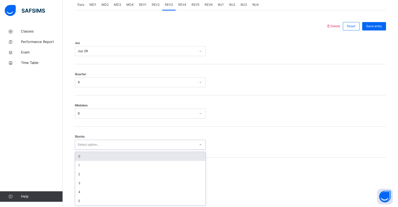
scroll to position [229, 0]
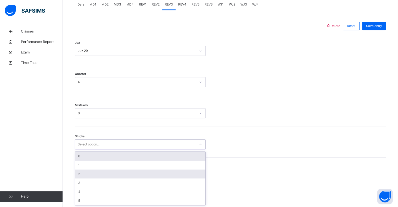
click at [78, 176] on div "2" at bounding box center [140, 173] width 130 height 9
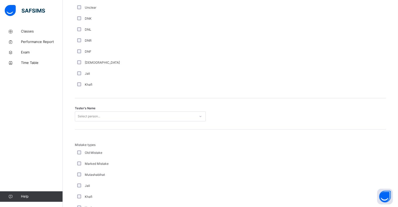
scroll to position [457, 0]
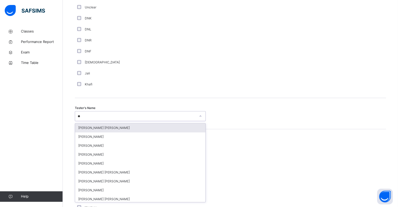
type input "***"
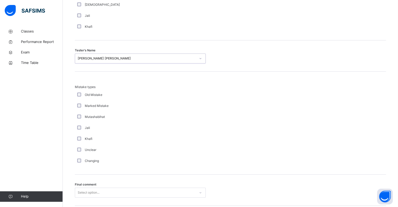
scroll to position [550, 0]
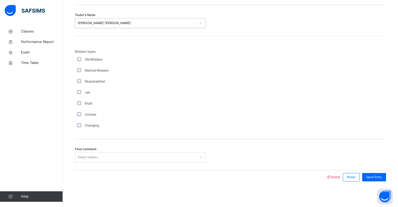
click at [345, 168] on div "Final comment Select option..." at bounding box center [230, 154] width 311 height 31
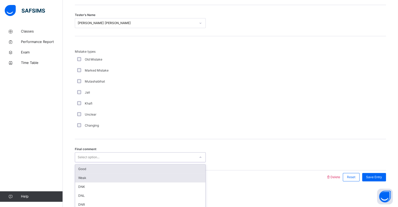
click at [87, 174] on div "Weak" at bounding box center [140, 177] width 130 height 9
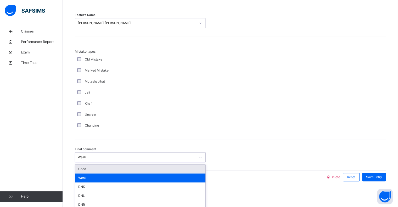
click at [83, 170] on div "Good" at bounding box center [140, 168] width 130 height 9
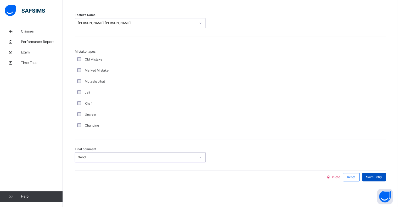
click at [382, 176] on span "Save Entry" at bounding box center [374, 176] width 16 height 5
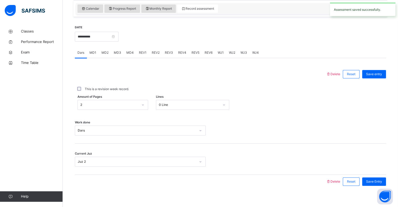
scroll to position [177, 0]
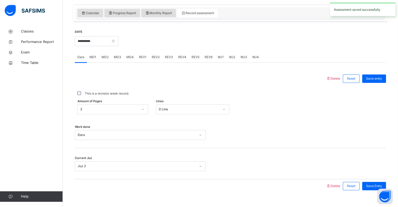
click at [181, 54] on div "REV4" at bounding box center [181, 57] width 13 height 10
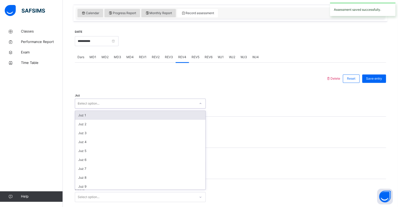
type input "**"
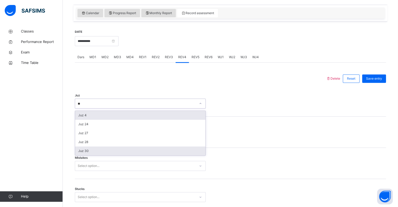
click at [90, 153] on div "Juz 30" at bounding box center [140, 150] width 130 height 9
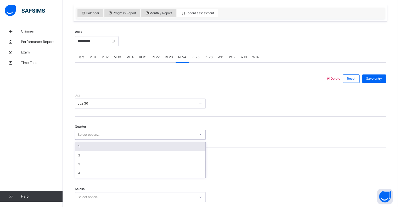
click at [83, 144] on div "1" at bounding box center [140, 146] width 130 height 9
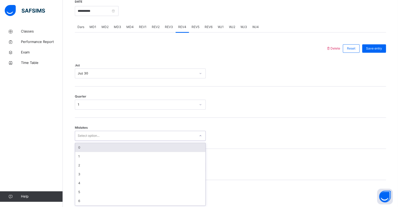
scroll to position [207, 0]
click at [79, 150] on div "0" at bounding box center [140, 147] width 130 height 9
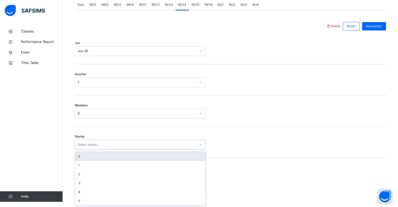
scroll to position [229, 0]
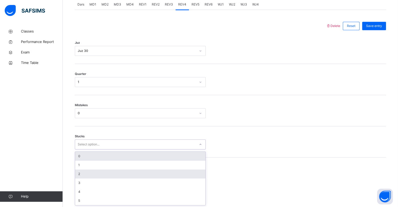
click at [79, 174] on div "2" at bounding box center [140, 173] width 130 height 9
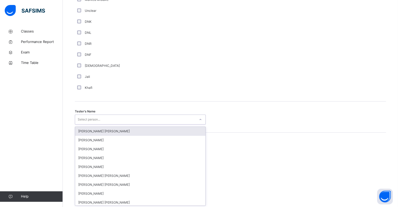
scroll to position [454, 0]
type input "***"
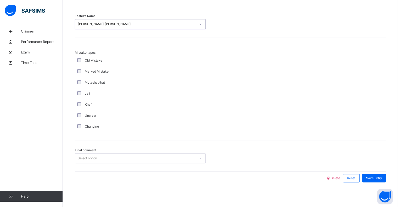
scroll to position [550, 0]
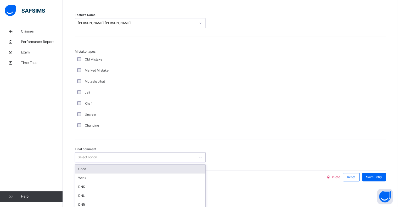
click at [78, 168] on div "Good" at bounding box center [140, 168] width 130 height 9
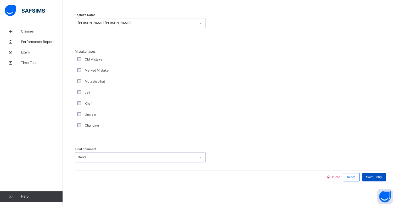
click at [376, 173] on div "Save Entry" at bounding box center [374, 177] width 24 height 8
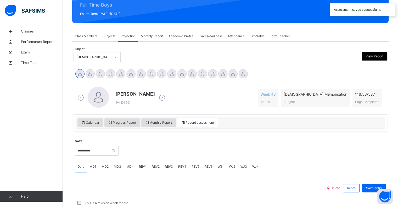
scroll to position [186, 0]
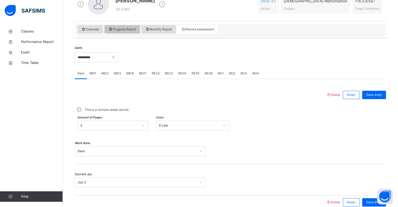
click at [120, 29] on span "Progress Report" at bounding box center [122, 29] width 28 height 5
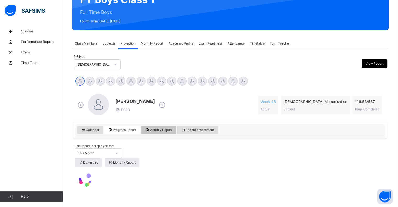
click at [155, 129] on span "Monthly Report" at bounding box center [158, 129] width 27 height 5
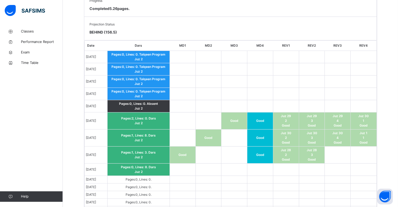
scroll to position [340, 0]
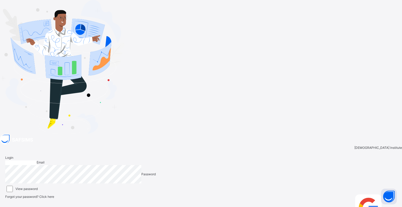
click at [37, 160] on input "email" at bounding box center [20, 162] width 31 height 5
type input "**********"
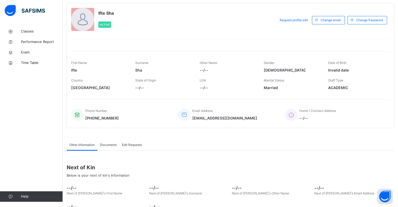
scroll to position [22, 0]
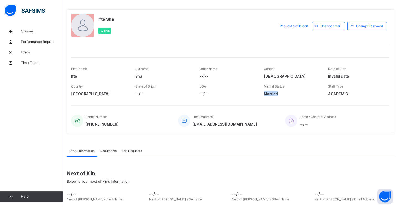
drag, startPoint x: 263, startPoint y: 96, endPoint x: 286, endPoint y: 94, distance: 23.0
click at [286, 94] on div "Country [GEOGRAPHIC_DATA] State of Origin --/-- LGA --/-- Marital Status [DEMOG…" at bounding box center [230, 90] width 318 height 18
click at [49, 32] on span "Classes" at bounding box center [42, 31] width 42 height 5
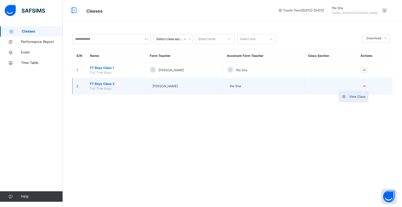
click at [361, 95] on div "View Class" at bounding box center [357, 96] width 16 height 5
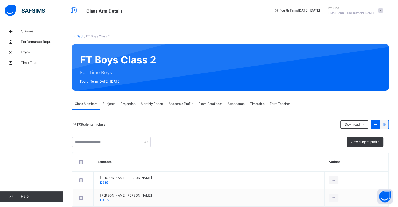
click at [127, 106] on div "Projection" at bounding box center [128, 103] width 20 height 10
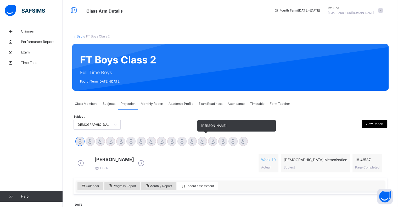
click at [202, 140] on div at bounding box center [202, 140] width 9 height 9
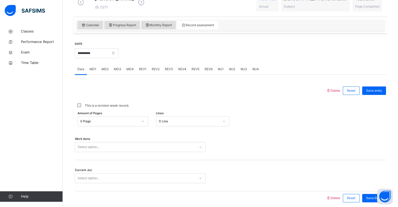
scroll to position [186, 0]
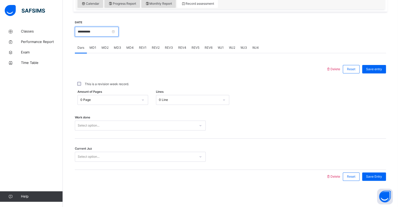
click at [88, 35] on input "**********" at bounding box center [97, 32] width 44 height 10
drag, startPoint x: 316, startPoint y: 64, endPoint x: 284, endPoint y: 56, distance: 32.2
click at [305, 60] on div "Delete Reset Save entry This is a revision week record. Amount of Pages 0 Page …" at bounding box center [230, 118] width 311 height 130
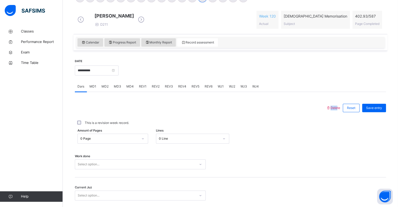
scroll to position [150, 0]
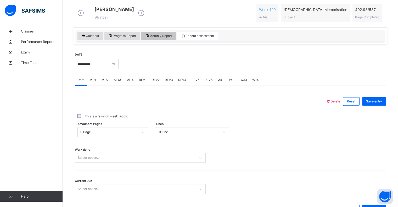
click at [161, 38] on span "Monthly Report" at bounding box center [158, 35] width 27 height 5
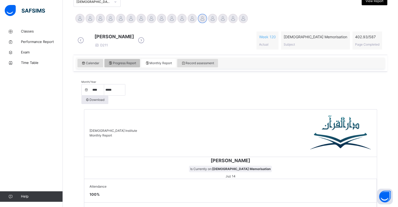
scroll to position [122, 0]
click at [203, 66] on span "Record assessment" at bounding box center [197, 63] width 33 height 5
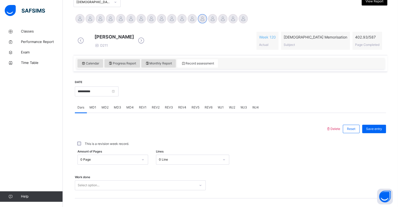
click at [87, 66] on span "Calendar" at bounding box center [90, 63] width 18 height 5
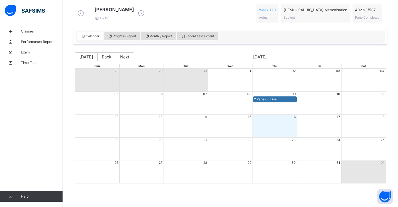
scroll to position [153, 0]
click at [340, 97] on div "2 Pages, 0 Line." at bounding box center [230, 99] width 310 height 6
click at [340, 96] on button "10" at bounding box center [338, 94] width 4 height 5
drag, startPoint x: 340, startPoint y: 95, endPoint x: 326, endPoint y: 86, distance: 16.8
click at [340, 95] on button "10" at bounding box center [338, 94] width 4 height 5
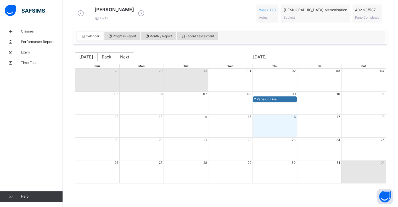
click at [257, 31] on div "Calendar Progress Report Monthly Report Record assessment" at bounding box center [230, 36] width 308 height 11
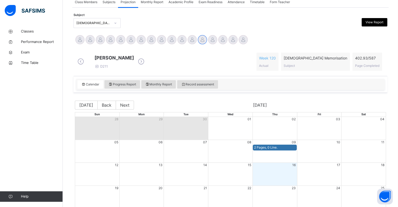
scroll to position [101, 0]
click at [187, 87] on span "Record assessment" at bounding box center [197, 84] width 33 height 5
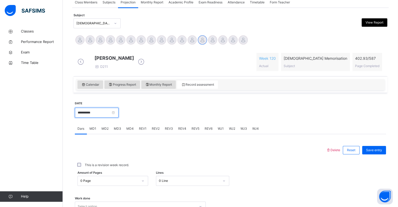
click at [98, 117] on input "**********" at bounding box center [97, 112] width 44 height 10
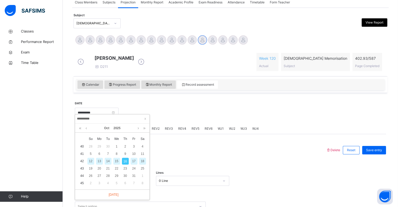
click at [100, 162] on div "13" at bounding box center [99, 160] width 7 height 7
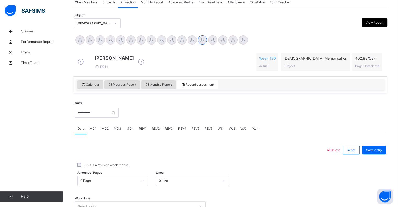
click at [110, 184] on div "0 Page" at bounding box center [112, 180] width 71 height 10
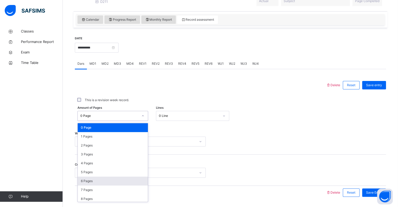
scroll to position [167, 0]
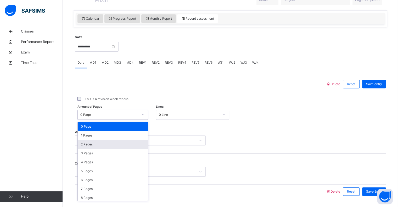
drag, startPoint x: 103, startPoint y: 147, endPoint x: 106, endPoint y: 146, distance: 2.7
click at [106, 147] on div "2 Pages" at bounding box center [113, 144] width 70 height 9
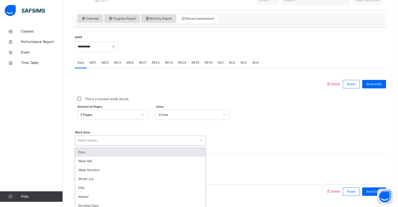
scroll to position [186, 0]
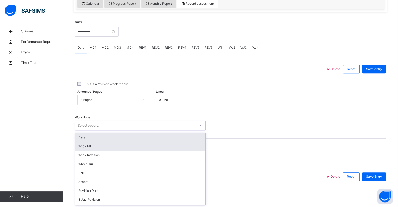
click at [86, 130] on div "option Dars focused, 1 of 16. 16 results available. Use Up and Down to choose o…" at bounding box center [140, 125] width 131 height 10
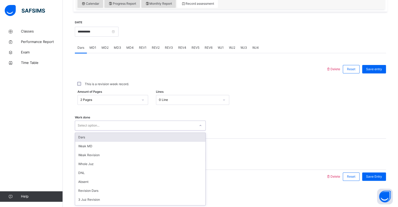
click at [85, 137] on div "Dars" at bounding box center [140, 137] width 130 height 9
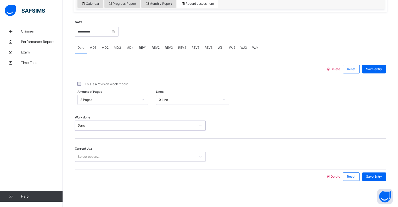
click at [88, 153] on div "Select option..." at bounding box center [89, 156] width 22 height 10
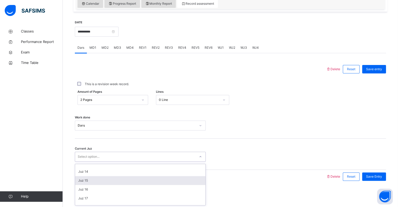
scroll to position [113, 0]
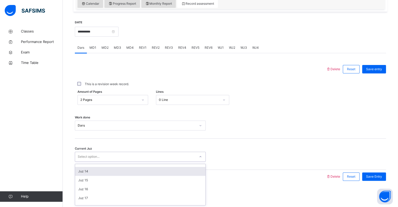
click at [89, 171] on div "Juz 14" at bounding box center [140, 171] width 130 height 9
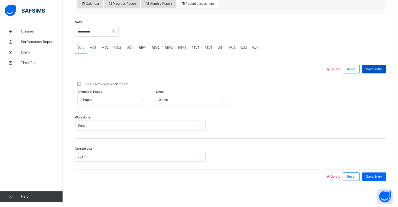
click at [382, 69] on span "Save entry" at bounding box center [374, 69] width 16 height 5
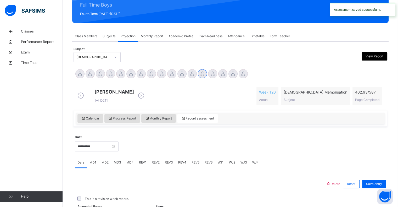
scroll to position [186, 0]
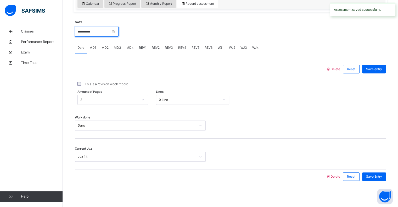
click at [98, 31] on input "**********" at bounding box center [97, 32] width 44 height 10
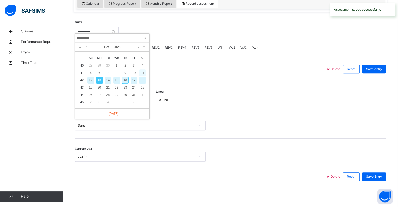
click at [143, 69] on div "11" at bounding box center [142, 72] width 7 height 7
type input "**********"
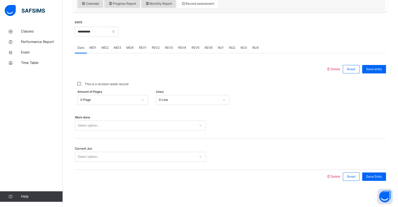
click at [103, 96] on div "0 Page" at bounding box center [112, 100] width 71 height 10
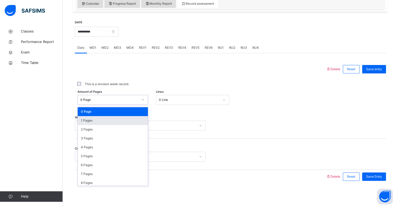
click at [82, 118] on div "1 Pages" at bounding box center [113, 120] width 70 height 9
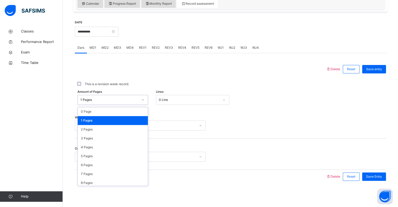
drag, startPoint x: 90, startPoint y: 98, endPoint x: 90, endPoint y: 105, distance: 7.6
click at [90, 98] on div "1 Pages" at bounding box center [109, 99] width 58 height 5
click at [87, 129] on div "2 Pages" at bounding box center [113, 129] width 70 height 9
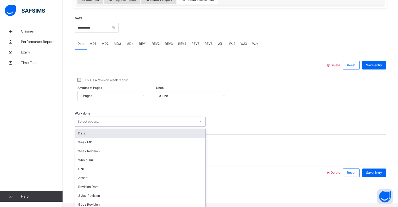
click at [88, 126] on div "Select option..." at bounding box center [89, 121] width 22 height 10
click at [86, 137] on div "Dars" at bounding box center [140, 133] width 130 height 9
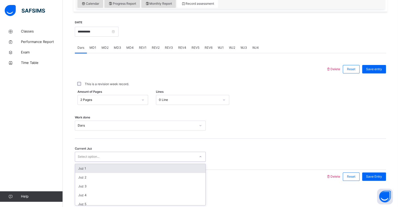
click at [83, 155] on div "Select option..." at bounding box center [89, 156] width 22 height 10
type input "**"
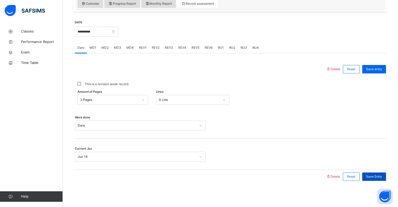
click at [370, 177] on span "Save Entry" at bounding box center [374, 176] width 16 height 5
click at [102, 38] on div "**********" at bounding box center [97, 31] width 44 height 22
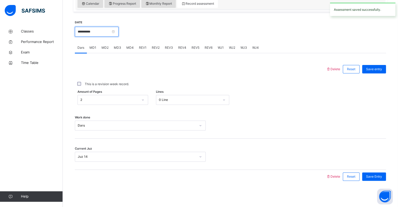
click at [102, 35] on input "**********" at bounding box center [97, 32] width 44 height 10
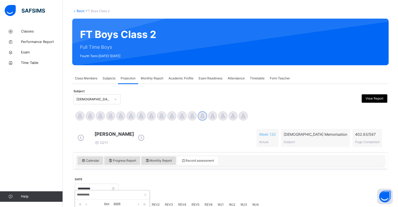
scroll to position [19, 0]
